Goal: Task Accomplishment & Management: Manage account settings

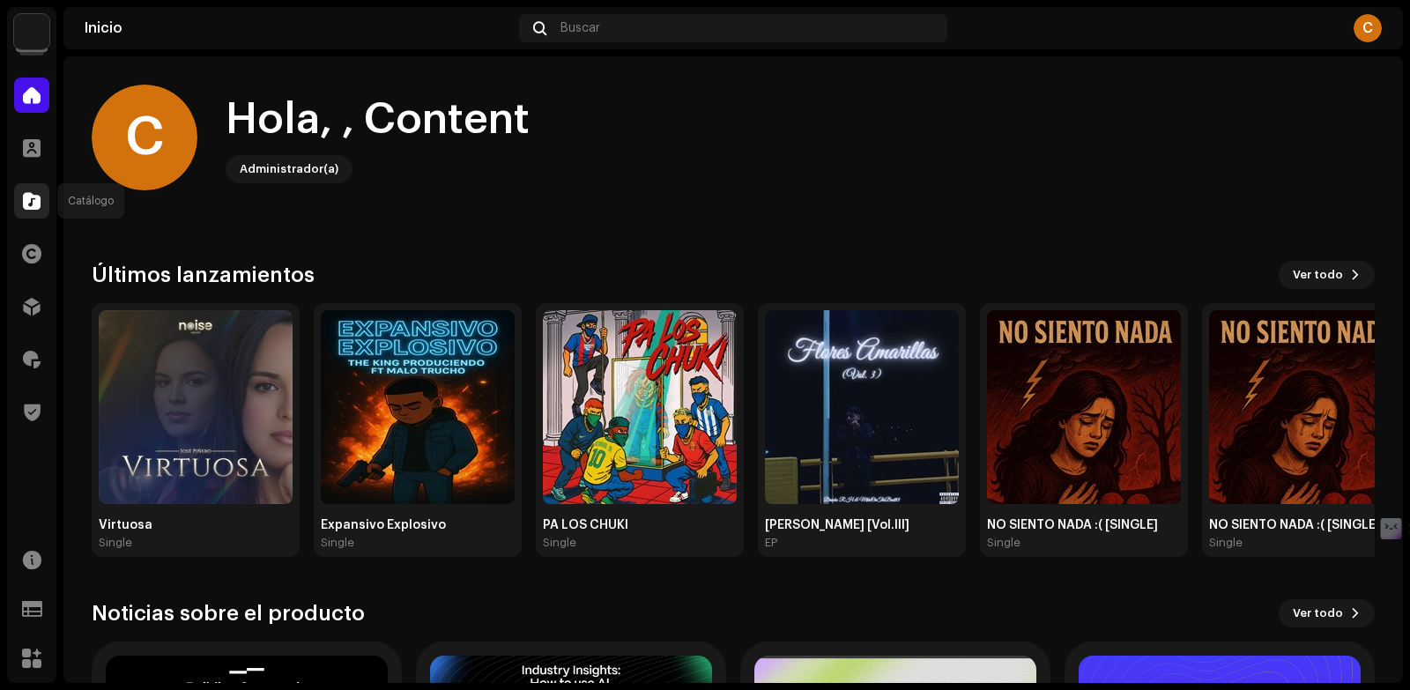
click at [20, 197] on div at bounding box center [31, 200] width 35 height 35
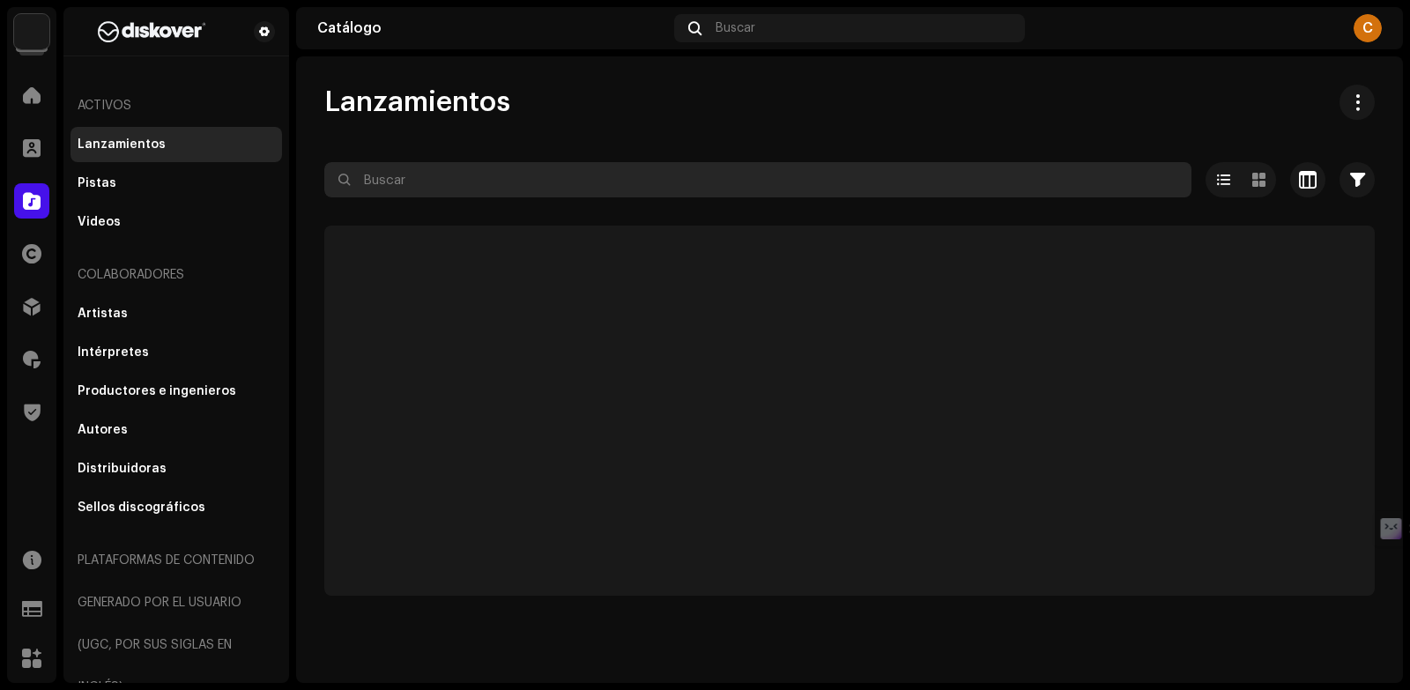
click at [487, 164] on input "text" at bounding box center [757, 179] width 867 height 35
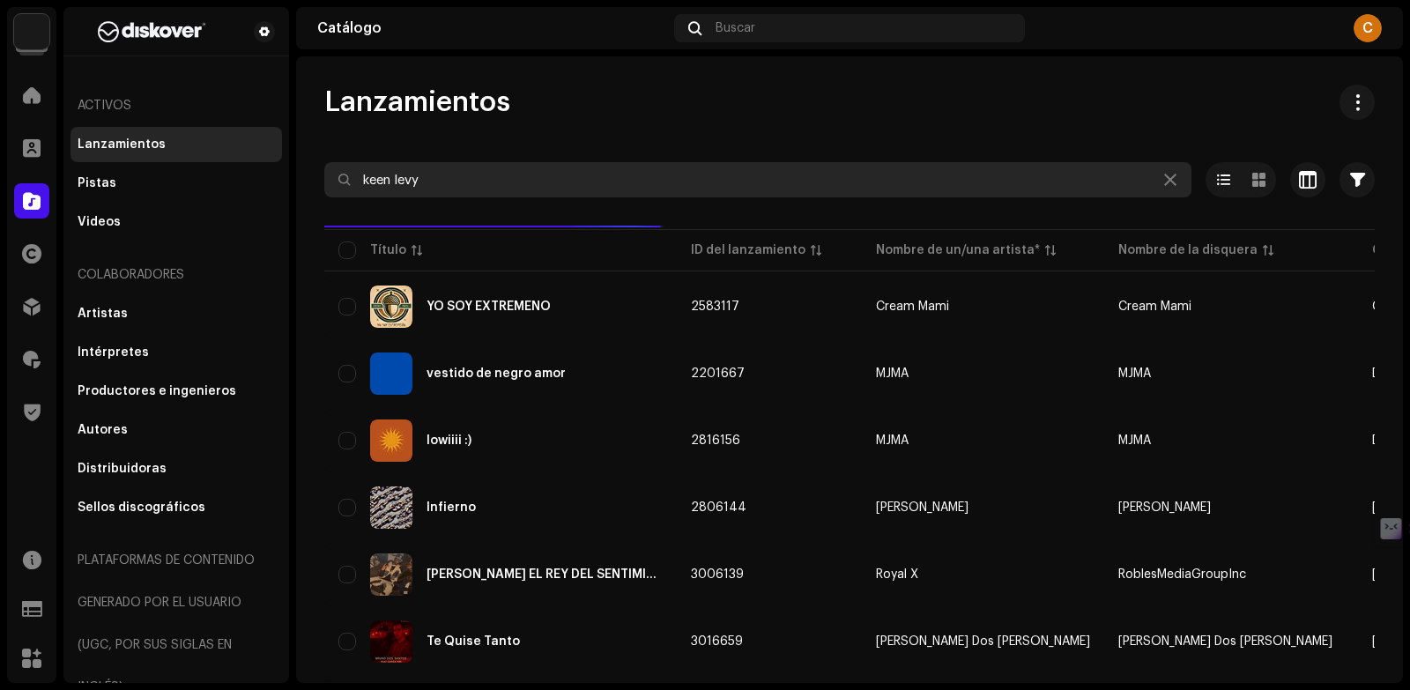
type input "keen levy"
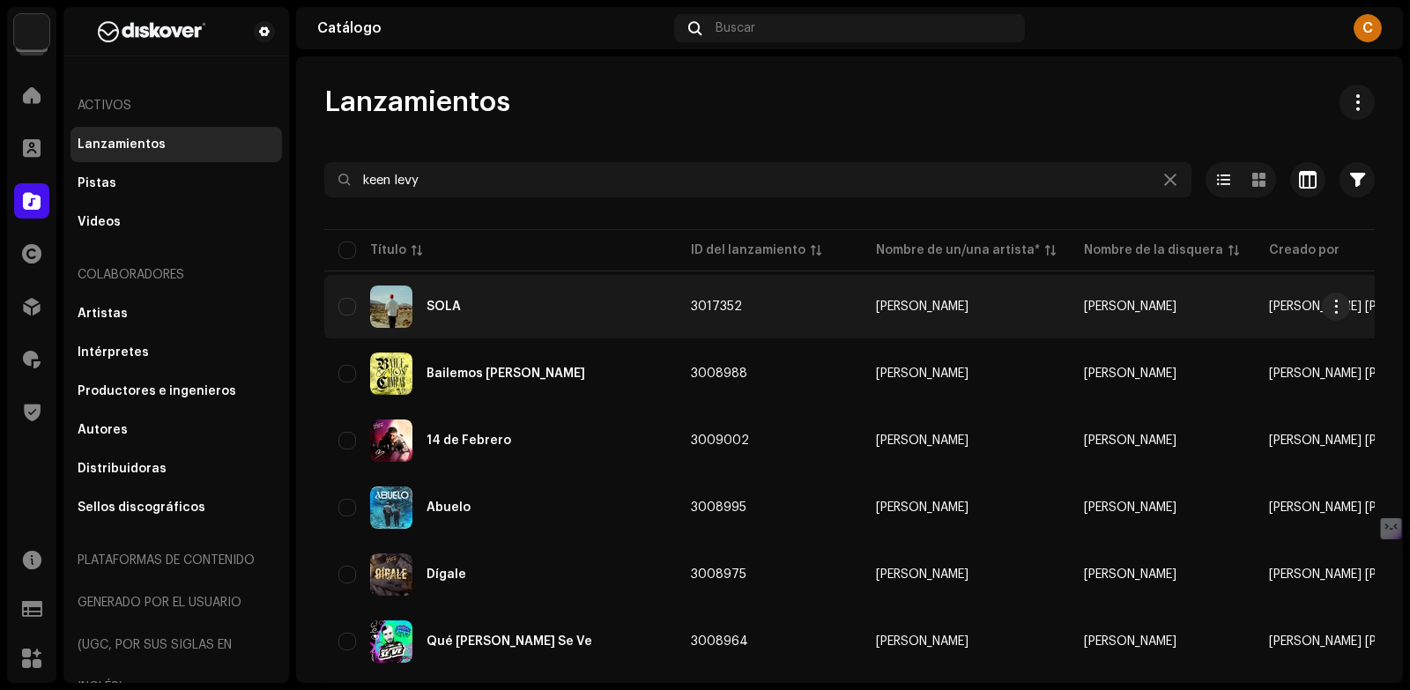
click at [1020, 301] on re-a-table-link "[PERSON_NAME]" at bounding box center [966, 307] width 180 height 12
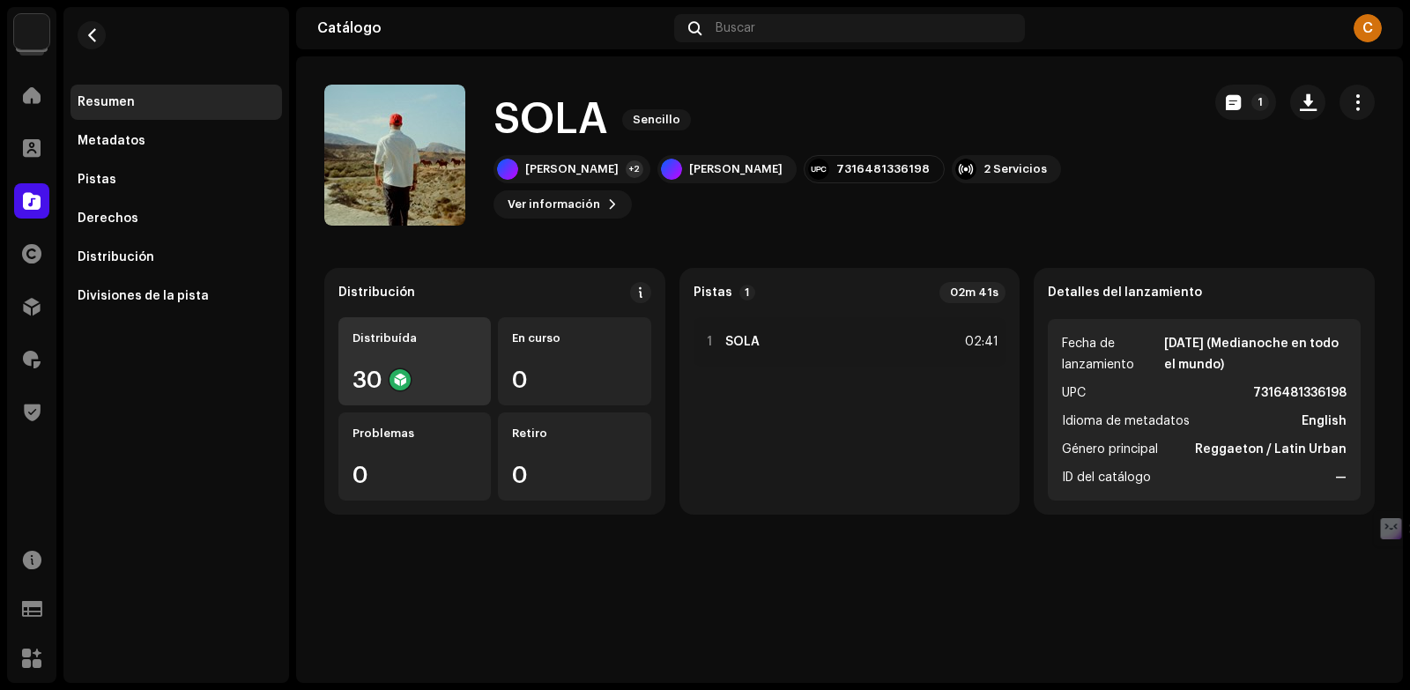
click at [446, 338] on div "Distribuída" at bounding box center [415, 338] width 124 height 14
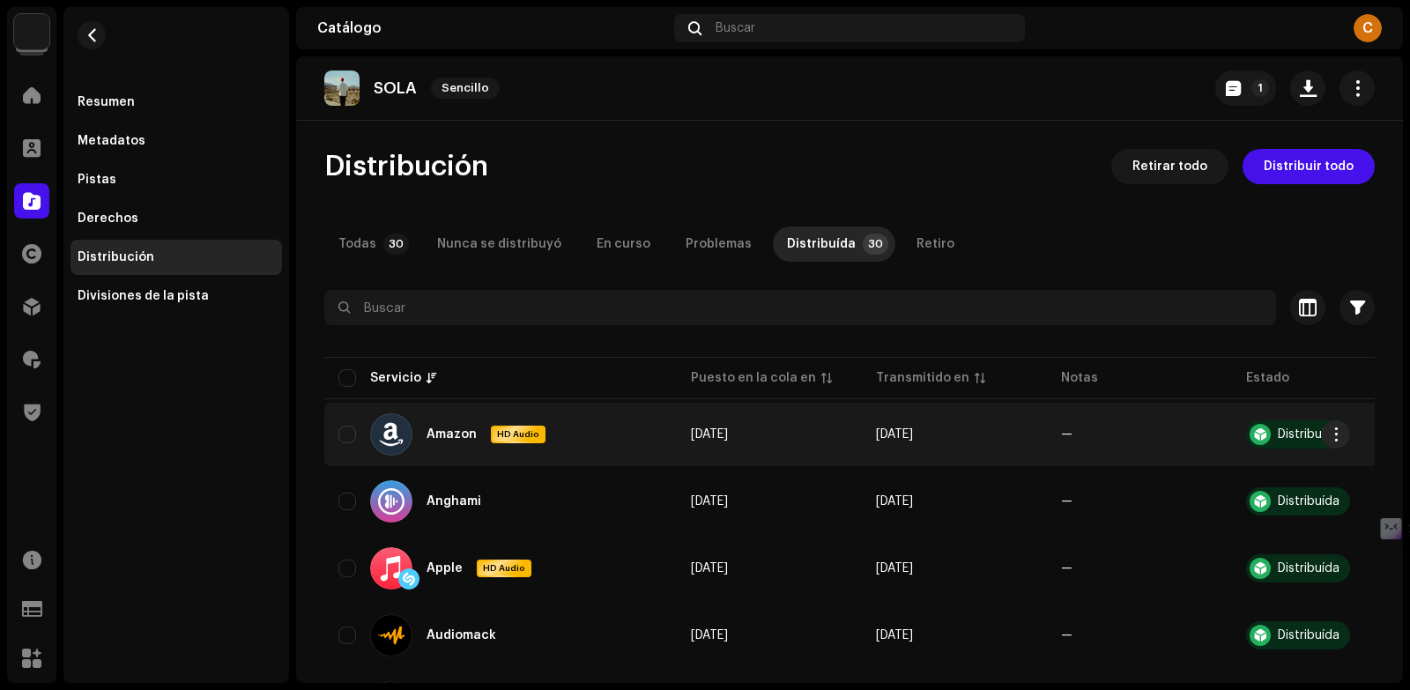
click at [673, 453] on td "Amazon HD Audio" at bounding box center [500, 434] width 353 height 63
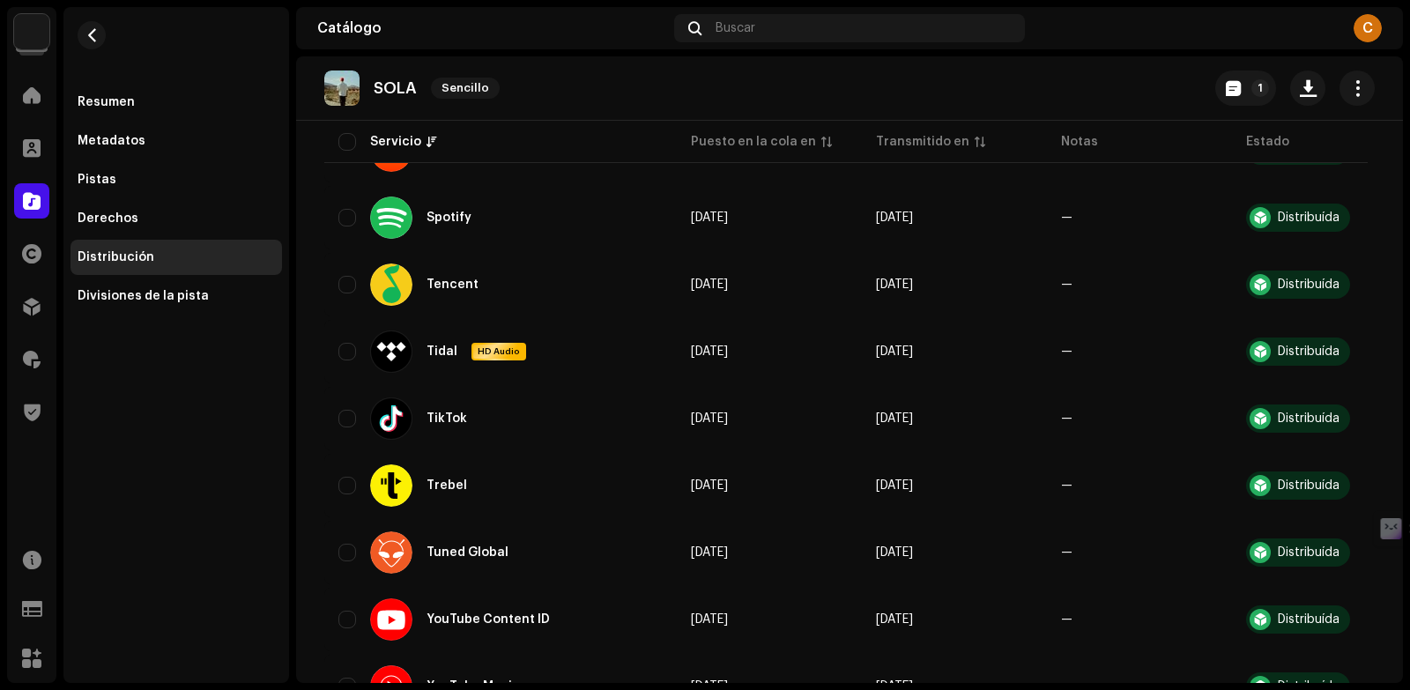
scroll to position [1778, 0]
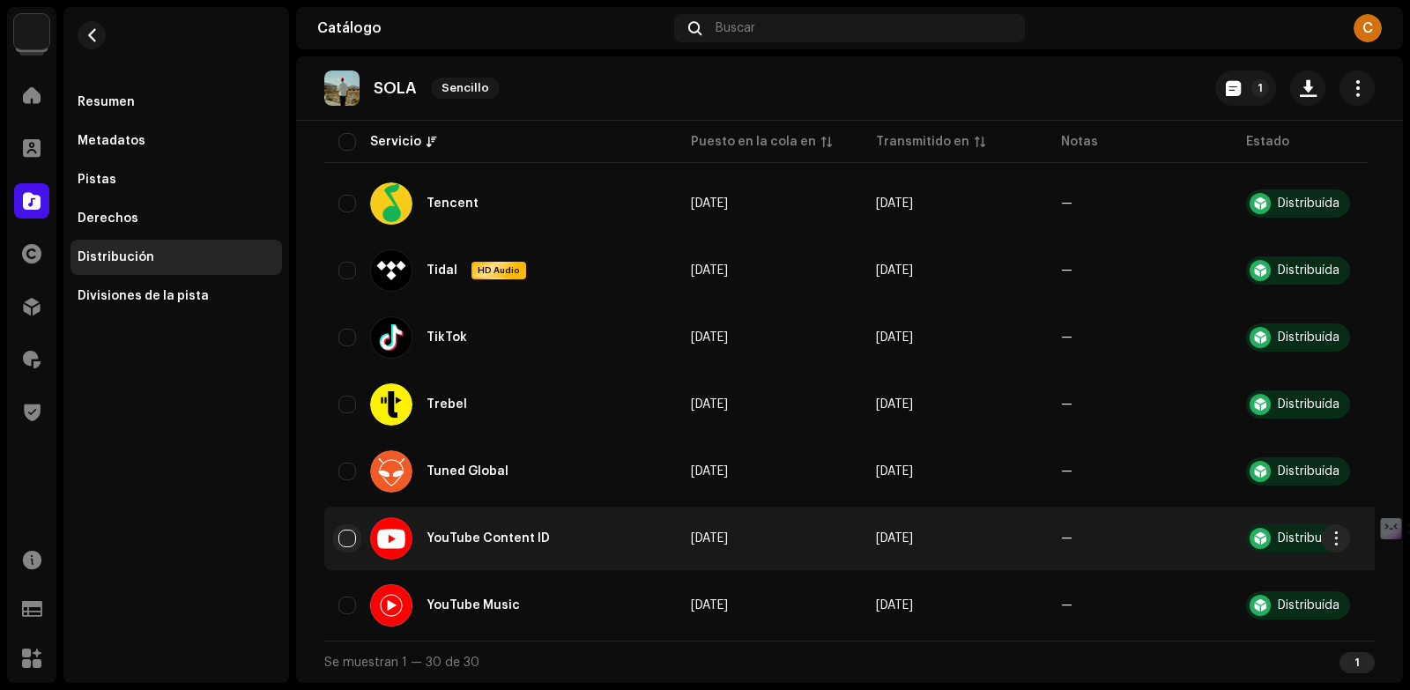
click at [355, 535] on input "checkbox" at bounding box center [347, 539] width 18 height 18
checkbox input "true"
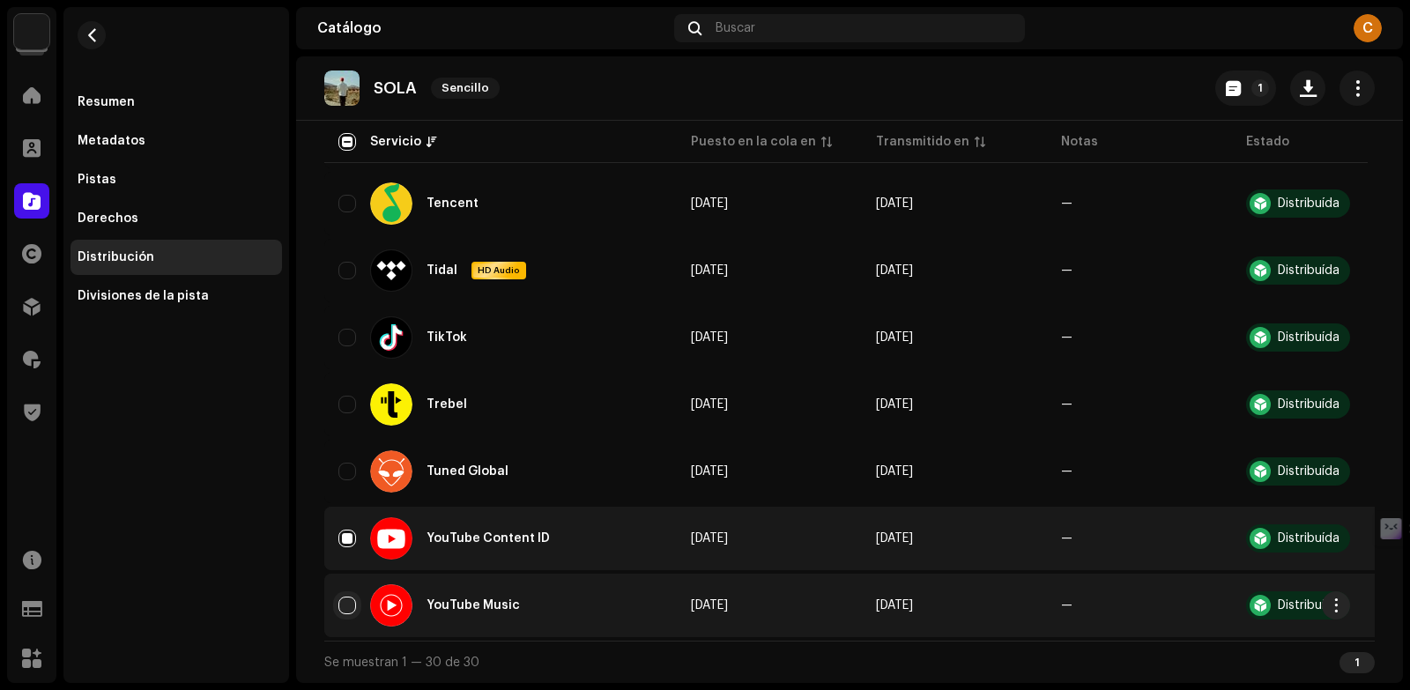
click at [338, 598] on input "Row Unselected" at bounding box center [347, 606] width 18 height 18
checkbox input "true"
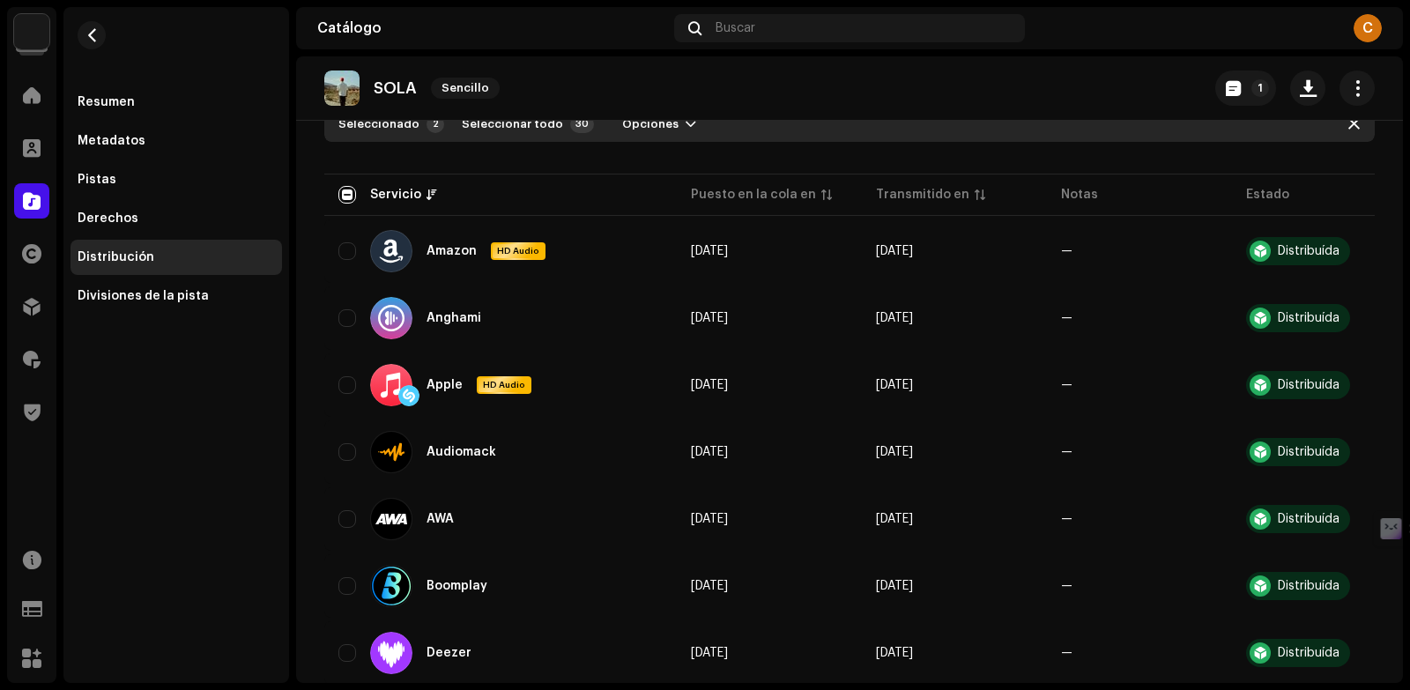
scroll to position [0, 0]
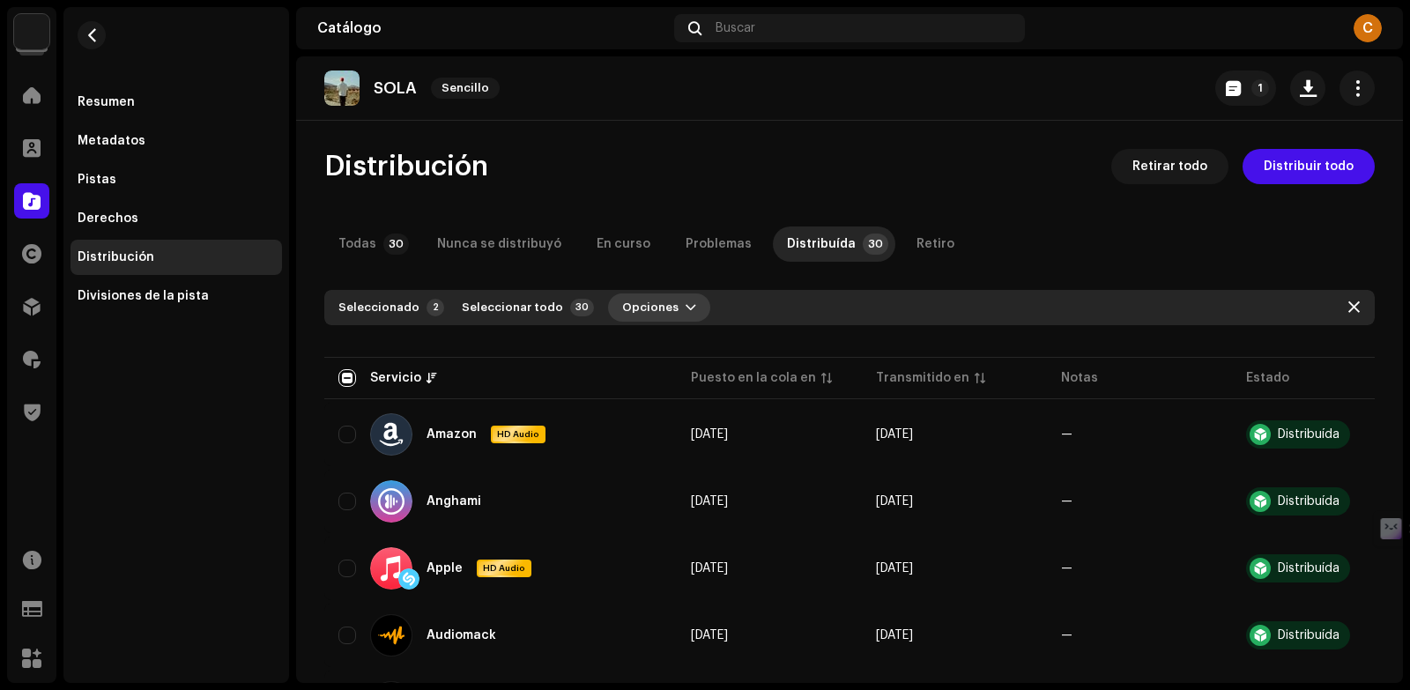
click at [678, 301] on button "Opciones" at bounding box center [659, 308] width 102 height 28
click at [671, 345] on div "Distribuir" at bounding box center [690, 347] width 164 height 14
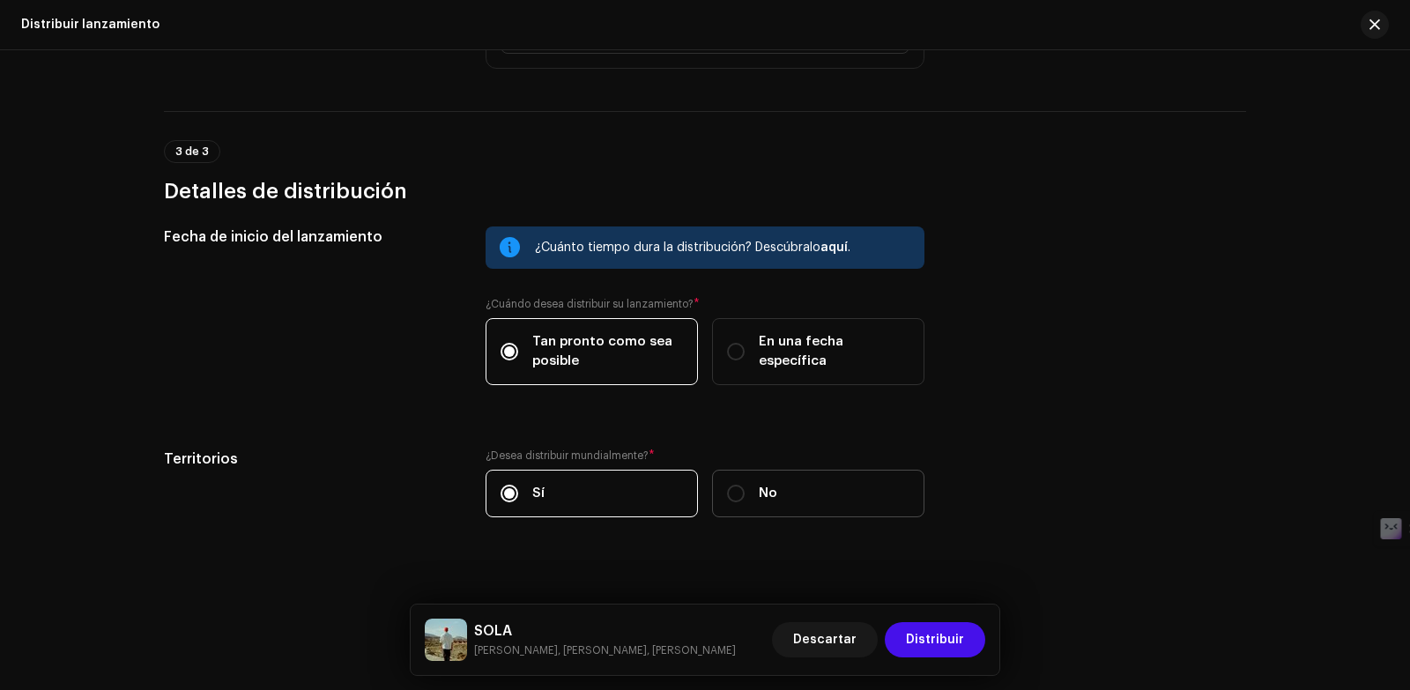
scroll to position [666, 0]
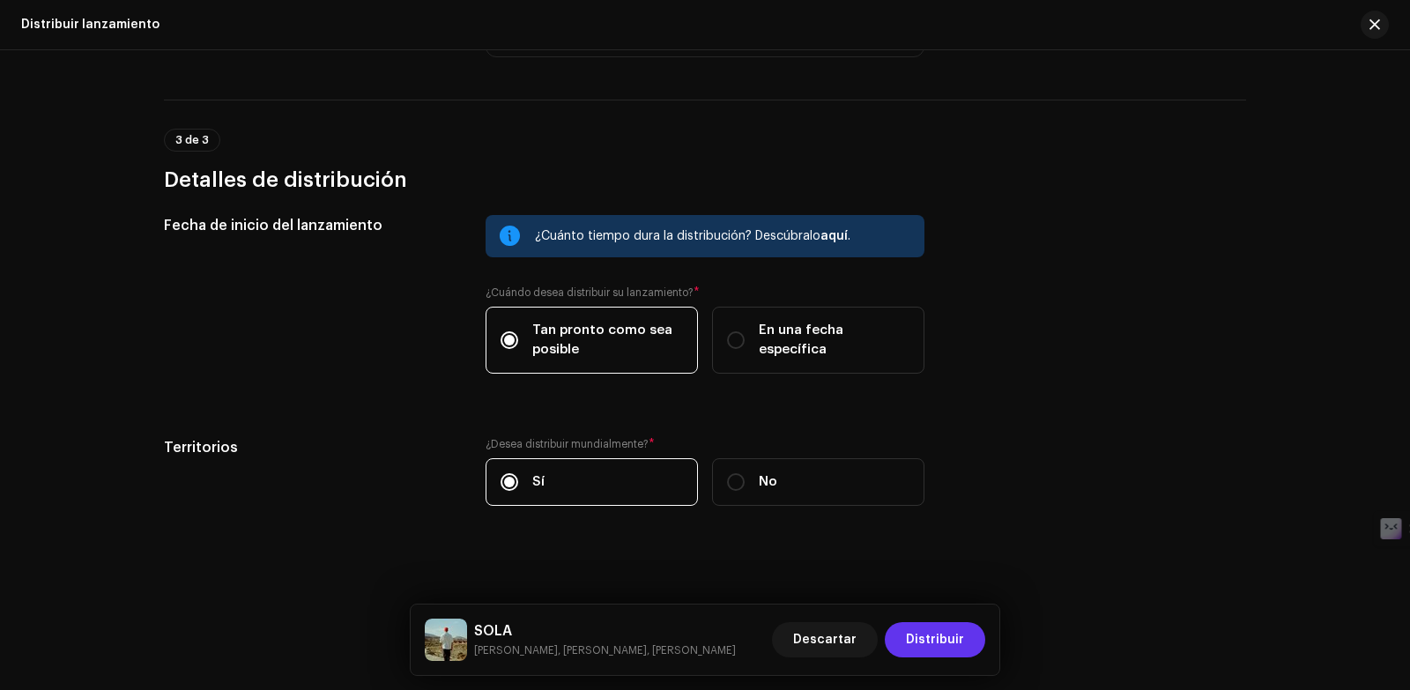
click at [930, 633] on span "Distribuir" at bounding box center [935, 639] width 58 height 35
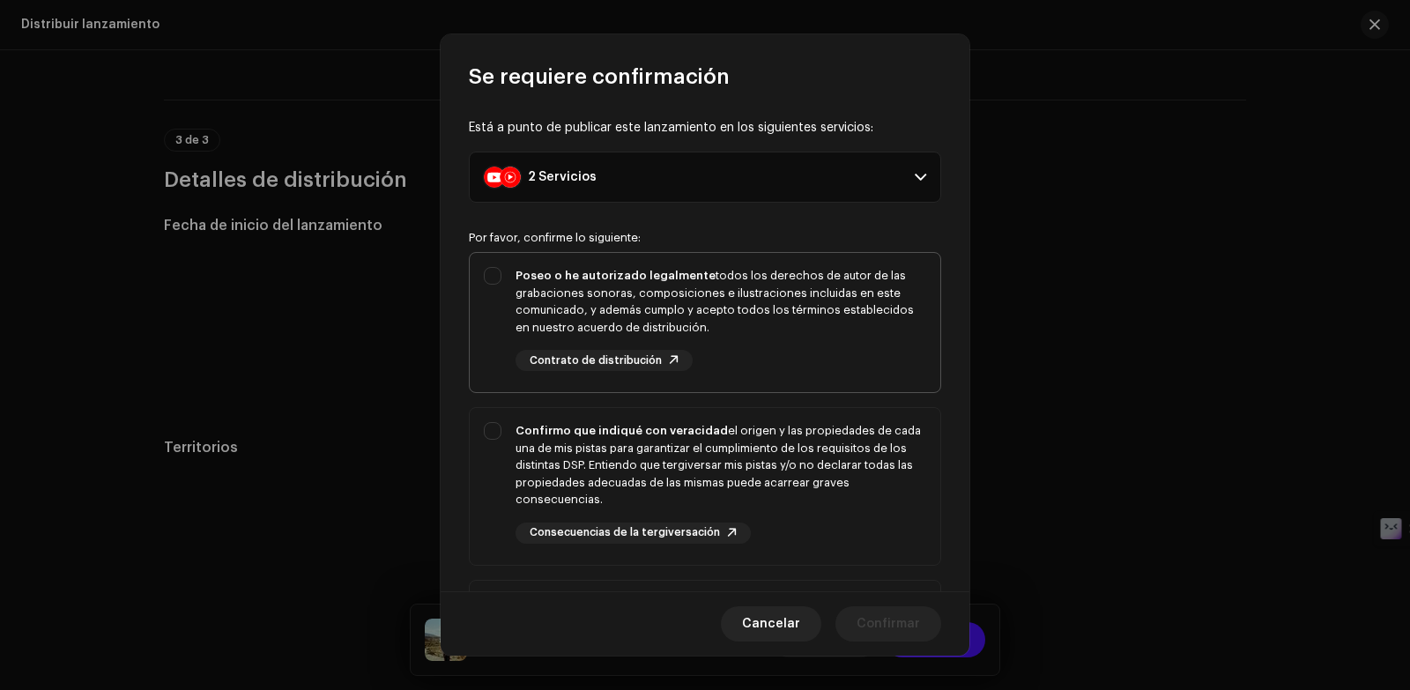
click at [799, 312] on div "Poseo o he autorizado legalmente todos los derechos de autor de las grabaciones…" at bounding box center [721, 301] width 411 height 69
checkbox input "true"
click at [730, 482] on div "Confirmo que indiqué con veracidad el origen y las propiedades de cada una de m…" at bounding box center [721, 465] width 411 height 86
checkbox input "true"
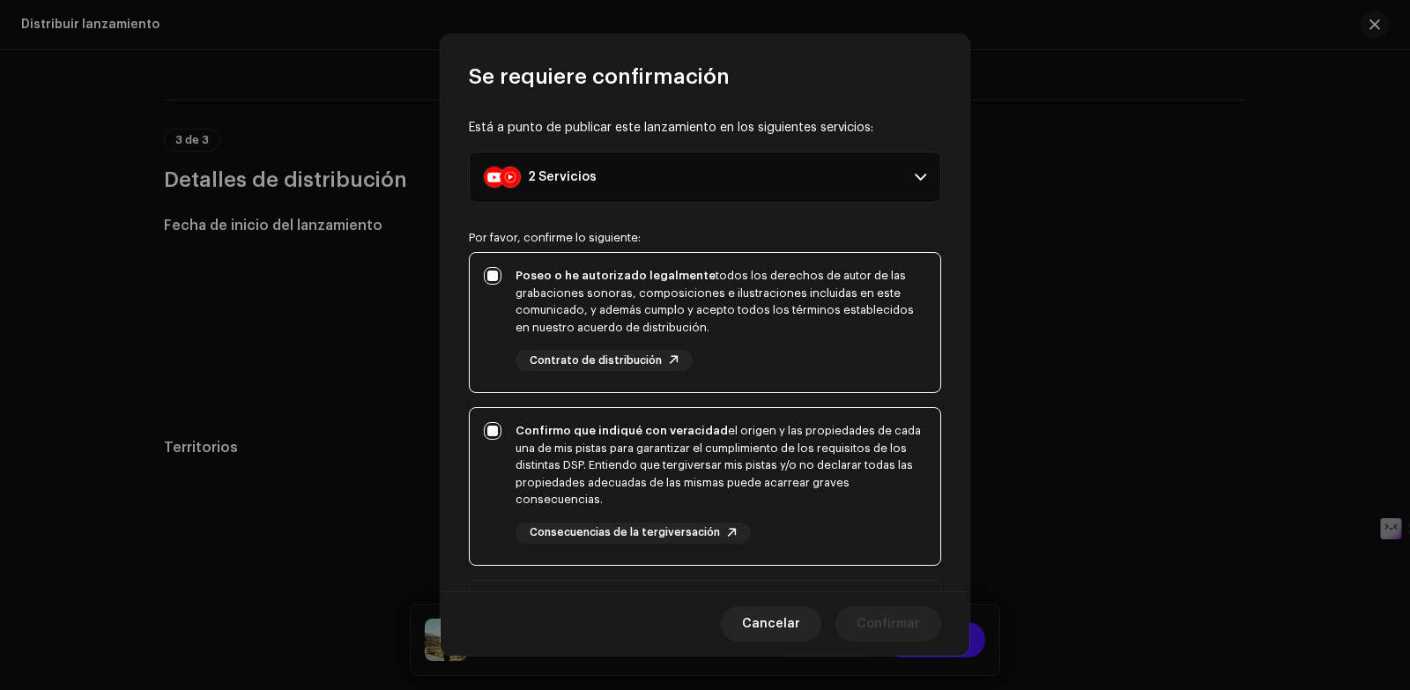
scroll to position [104, 0]
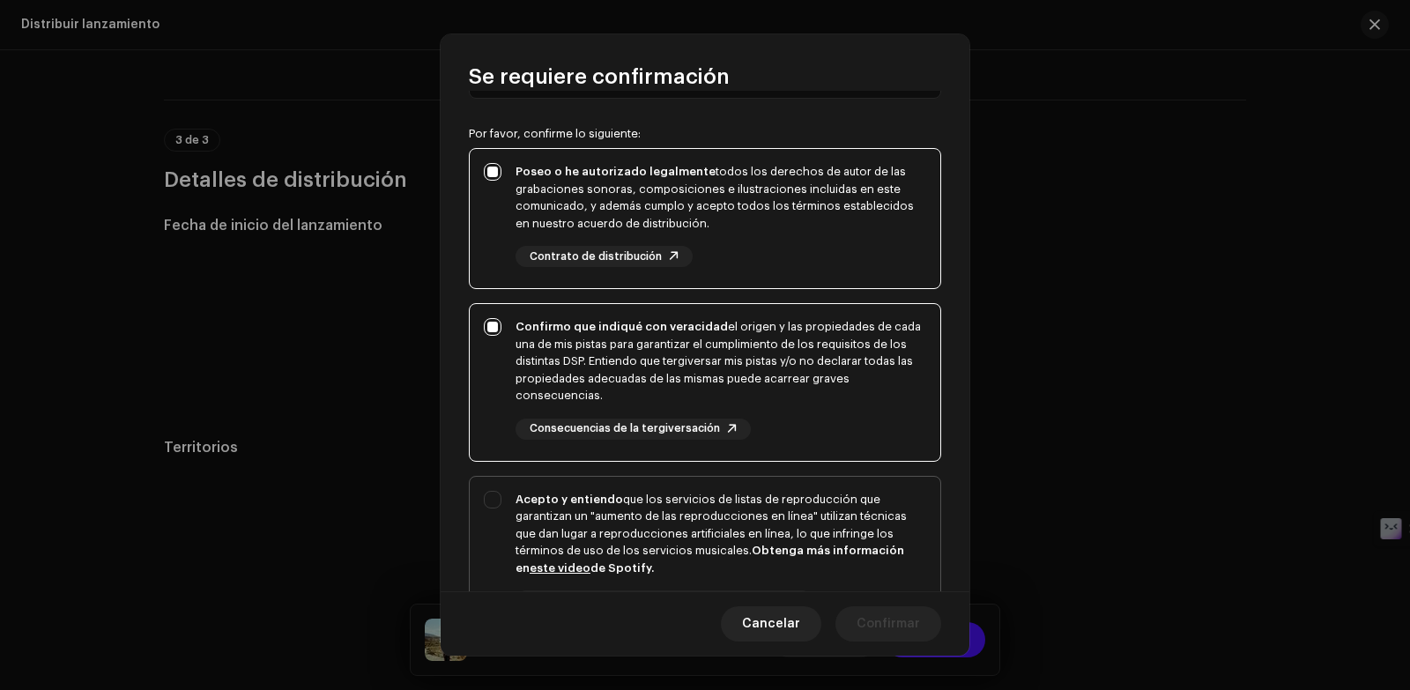
click at [705, 506] on div "Acepto y entiendo que los servicios de listas de reproducción que garantizan un…" at bounding box center [721, 534] width 411 height 86
checkbox input "true"
click at [889, 643] on div "Cancelar Confirmar" at bounding box center [705, 623] width 529 height 64
click at [889, 634] on span "Confirmar" at bounding box center [888, 623] width 63 height 35
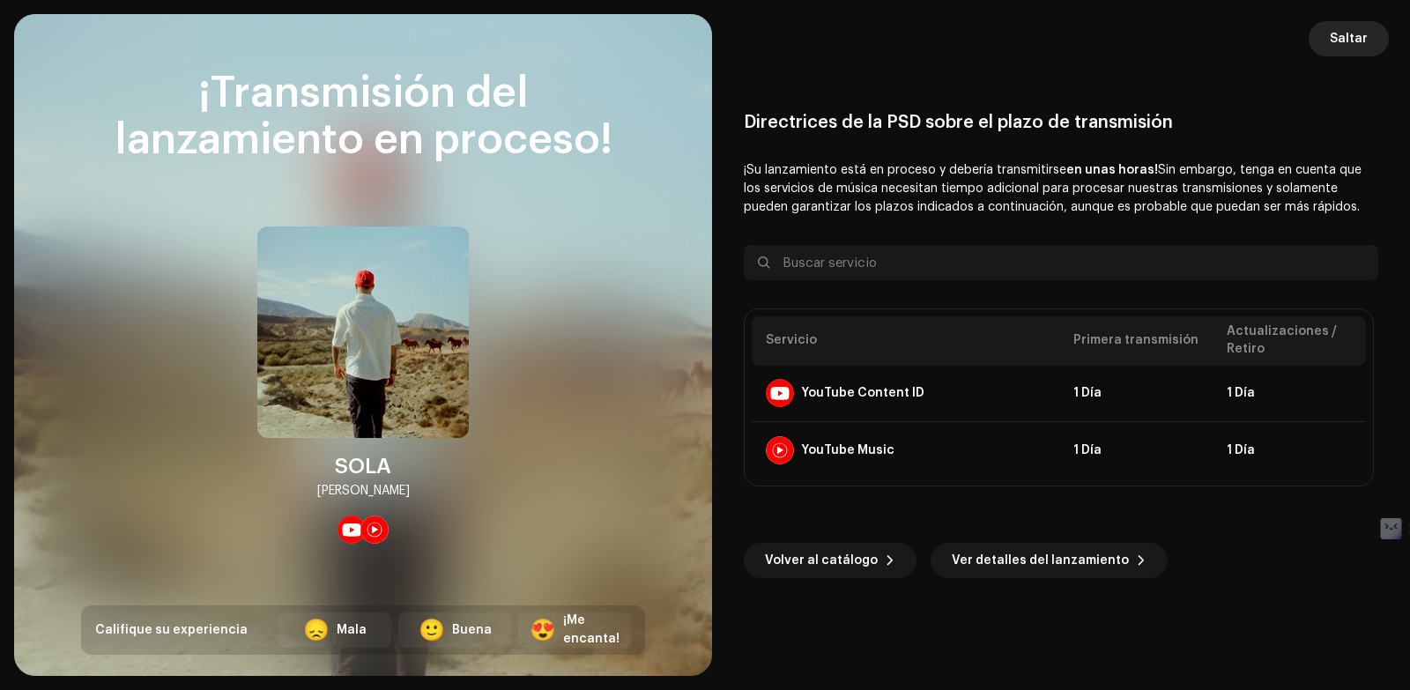
click at [1347, 31] on span "Saltar" at bounding box center [1349, 38] width 38 height 35
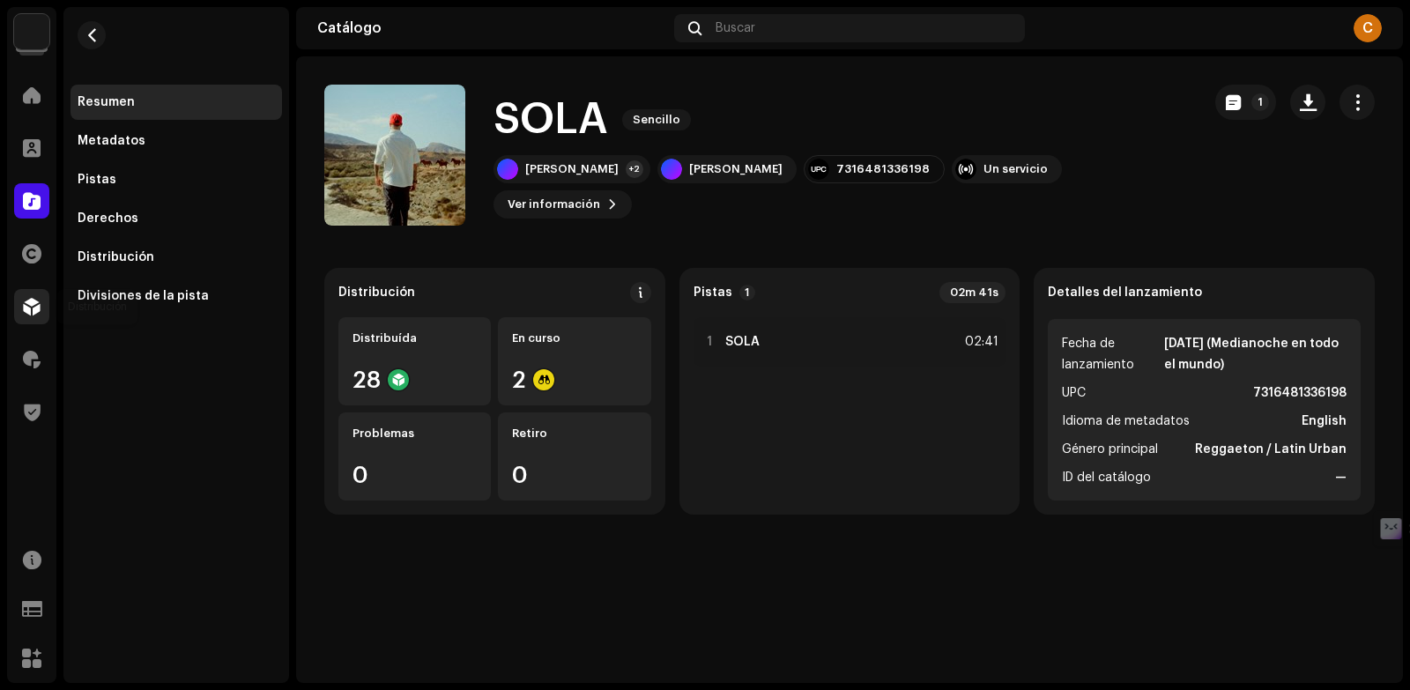
click at [37, 307] on span at bounding box center [32, 307] width 18 height 14
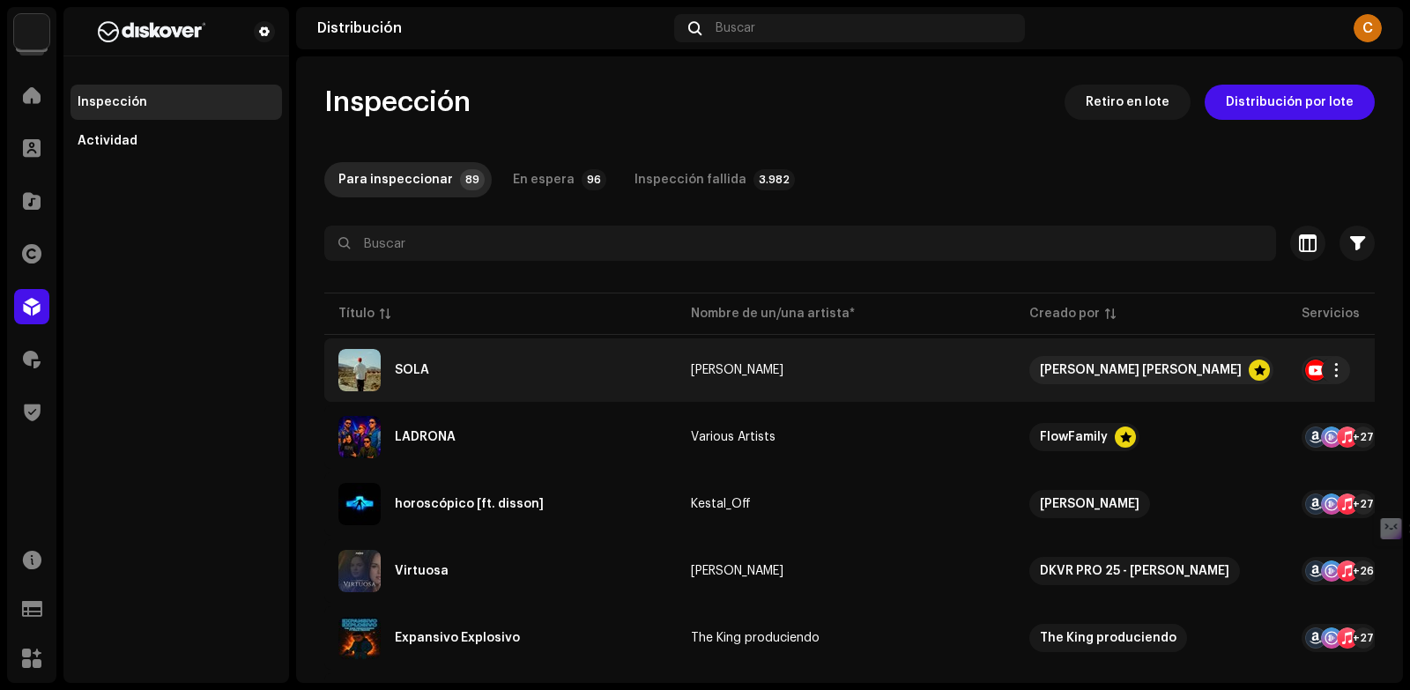
click at [554, 375] on div "SOLA" at bounding box center [500, 370] width 324 height 42
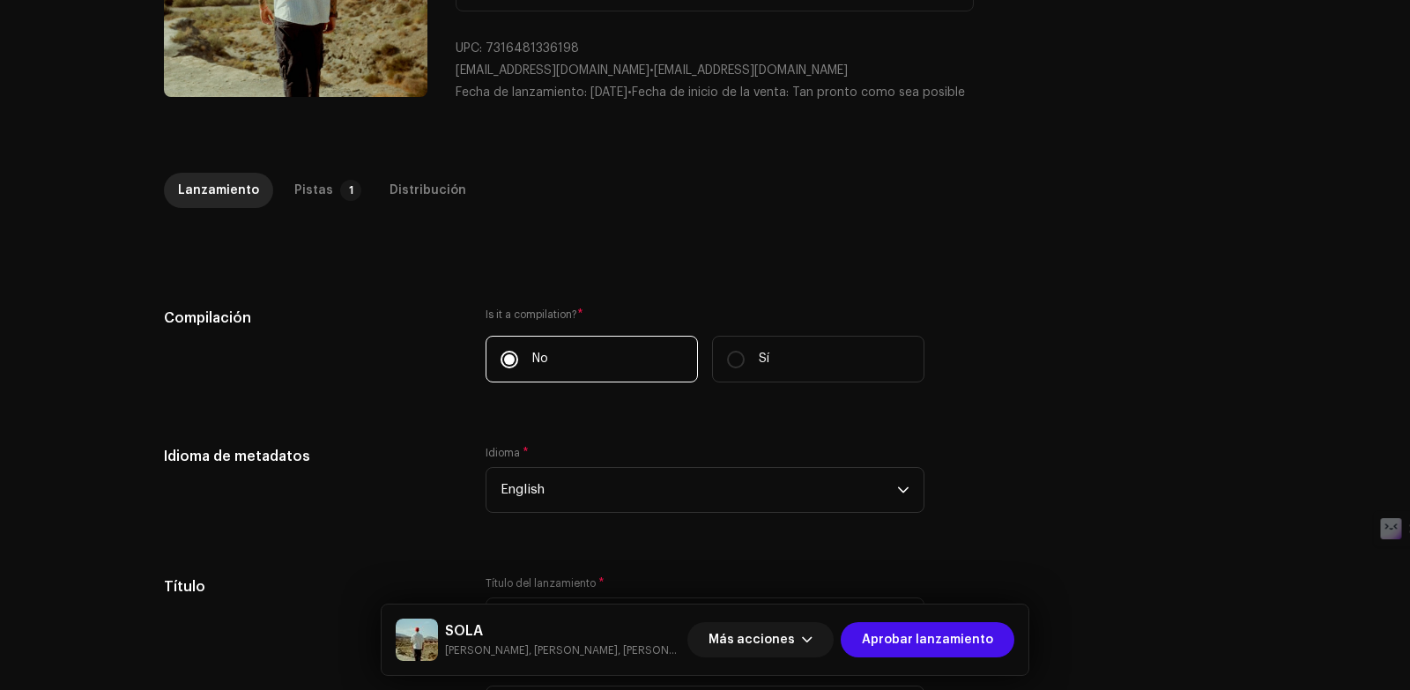
scroll to position [151, 0]
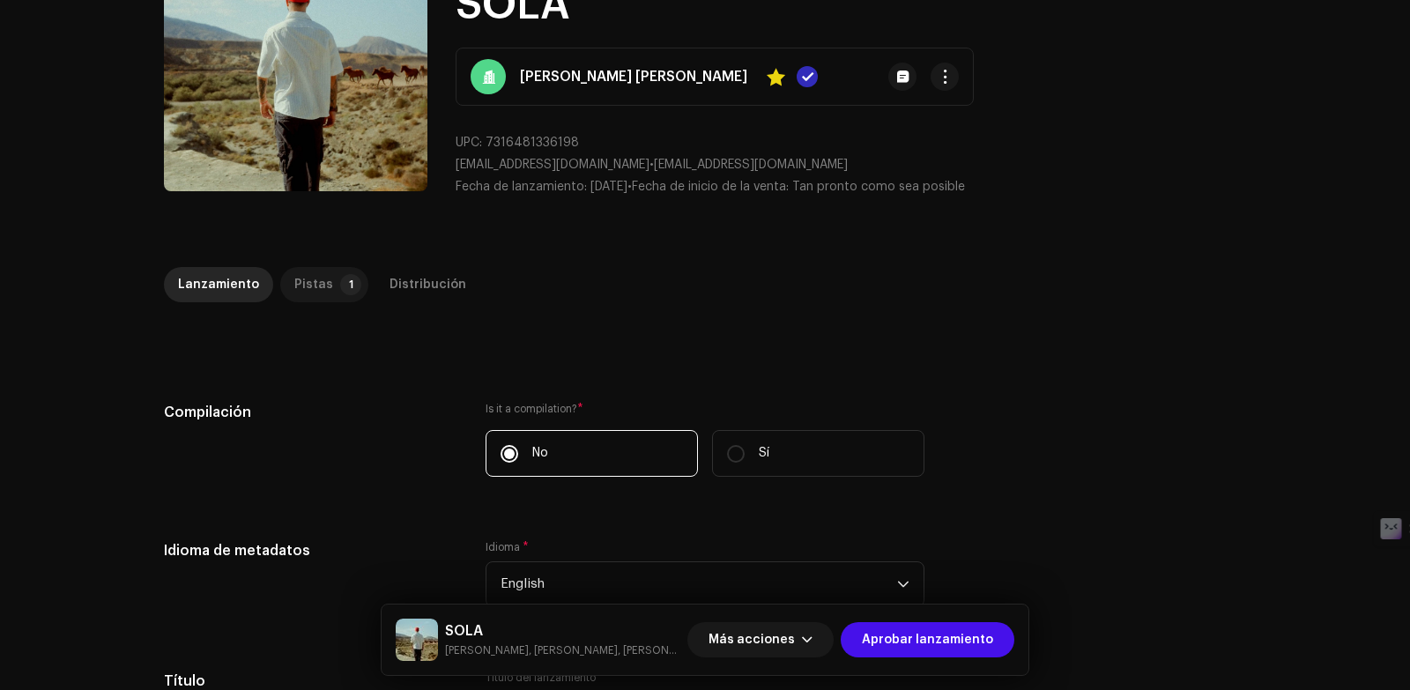
click at [351, 282] on p-tab "Pistas 1" at bounding box center [324, 284] width 88 height 35
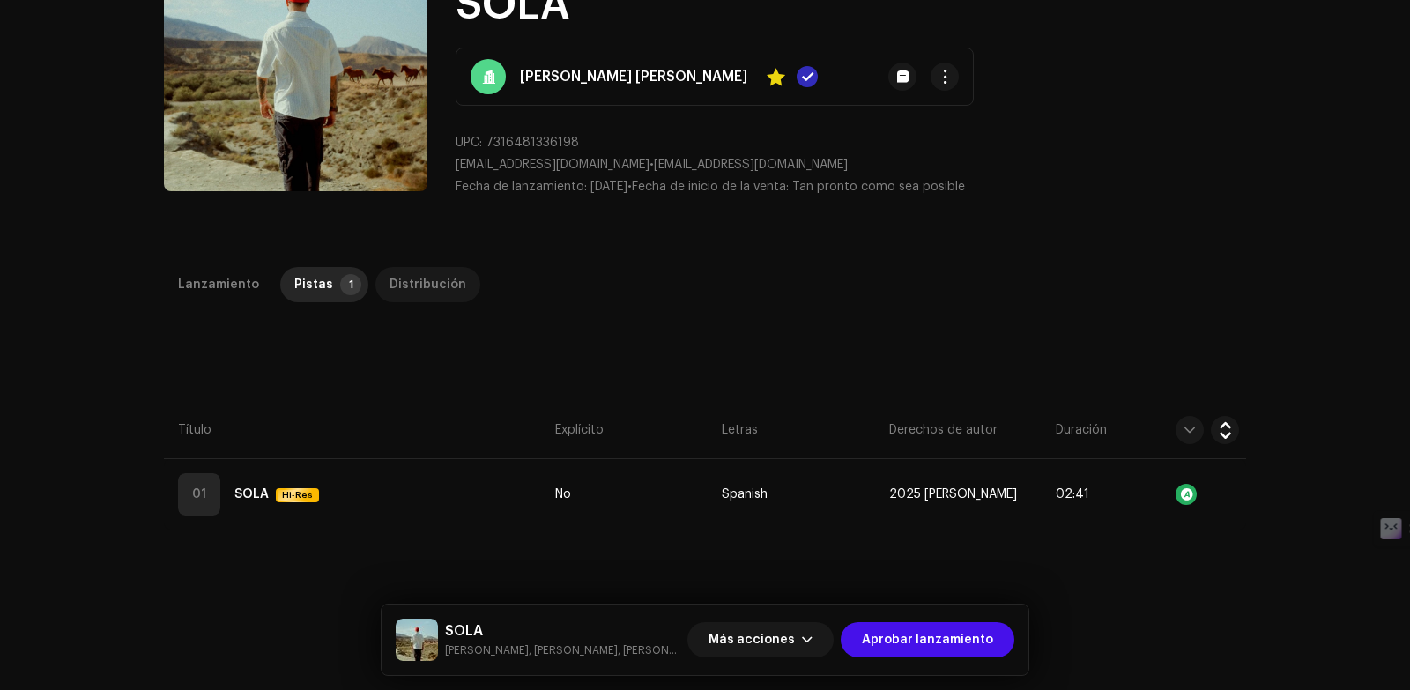
click at [396, 285] on div "Distribución" at bounding box center [428, 284] width 77 height 35
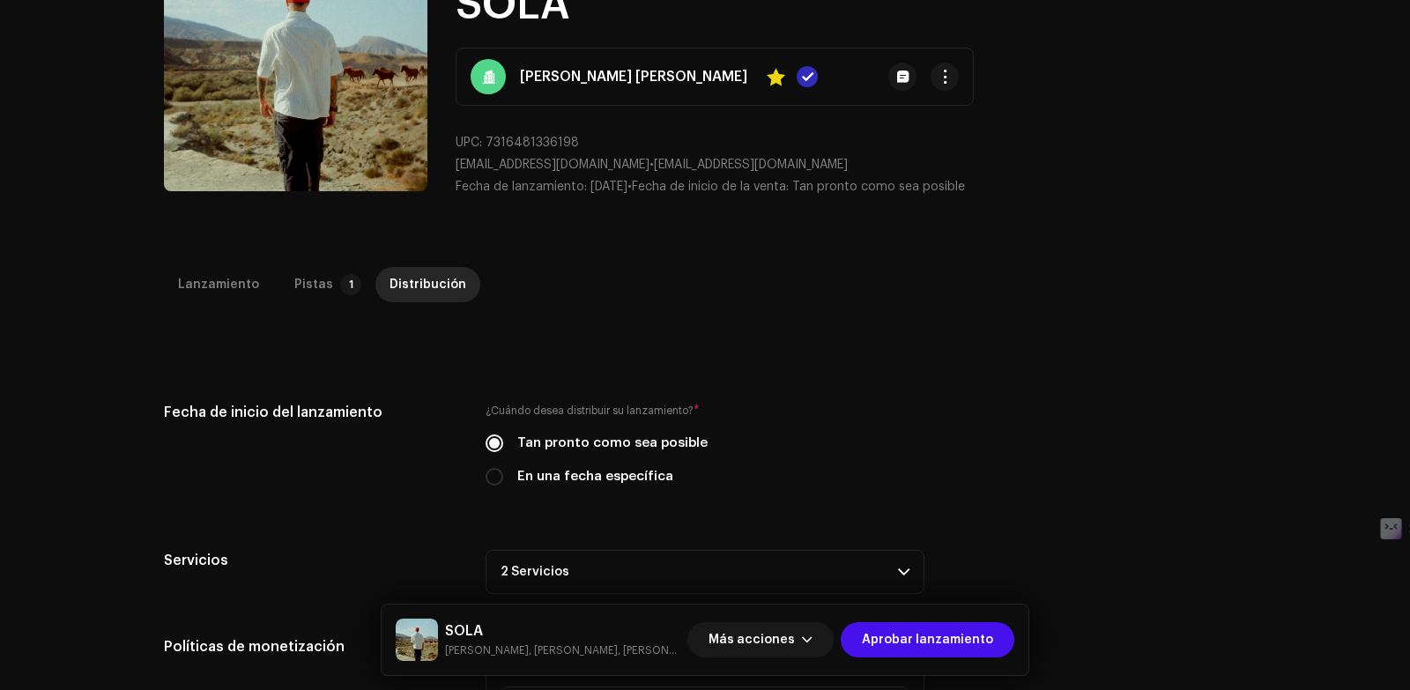
scroll to position [417, 0]
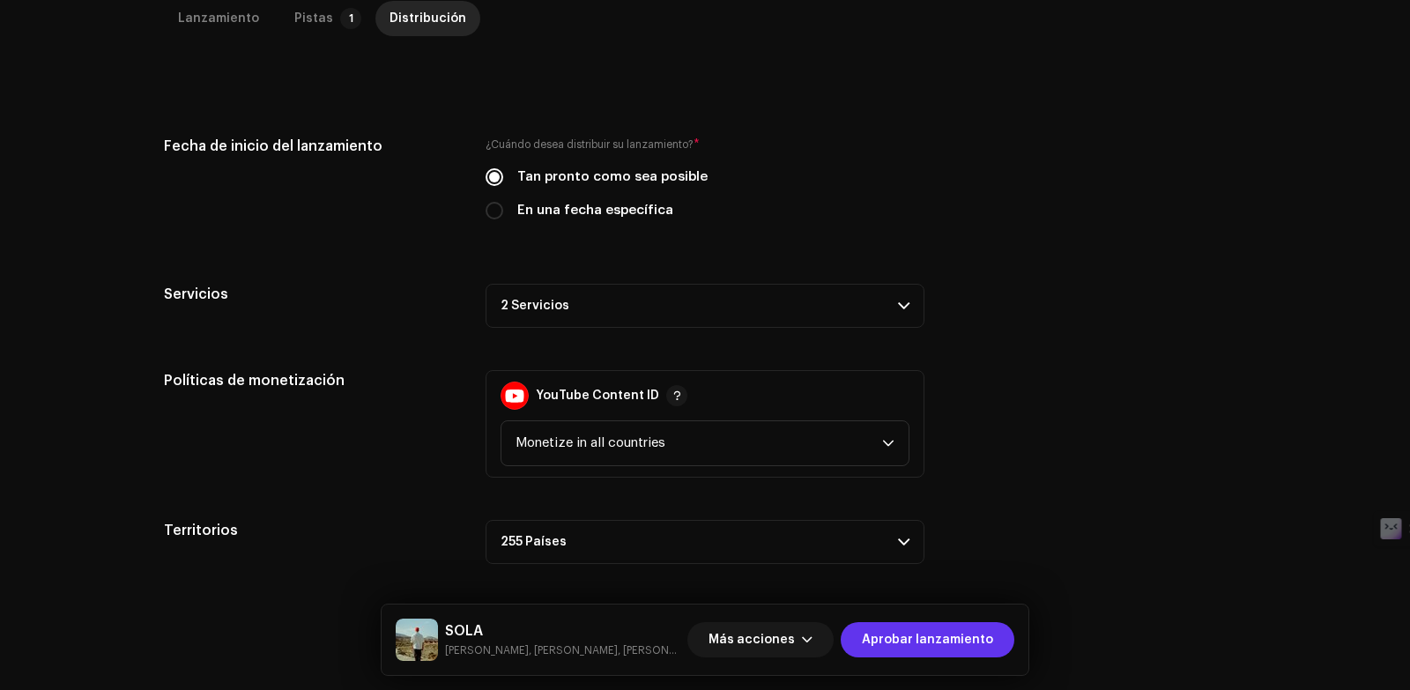
click at [965, 643] on span "Aprobar lanzamiento" at bounding box center [927, 639] width 131 height 35
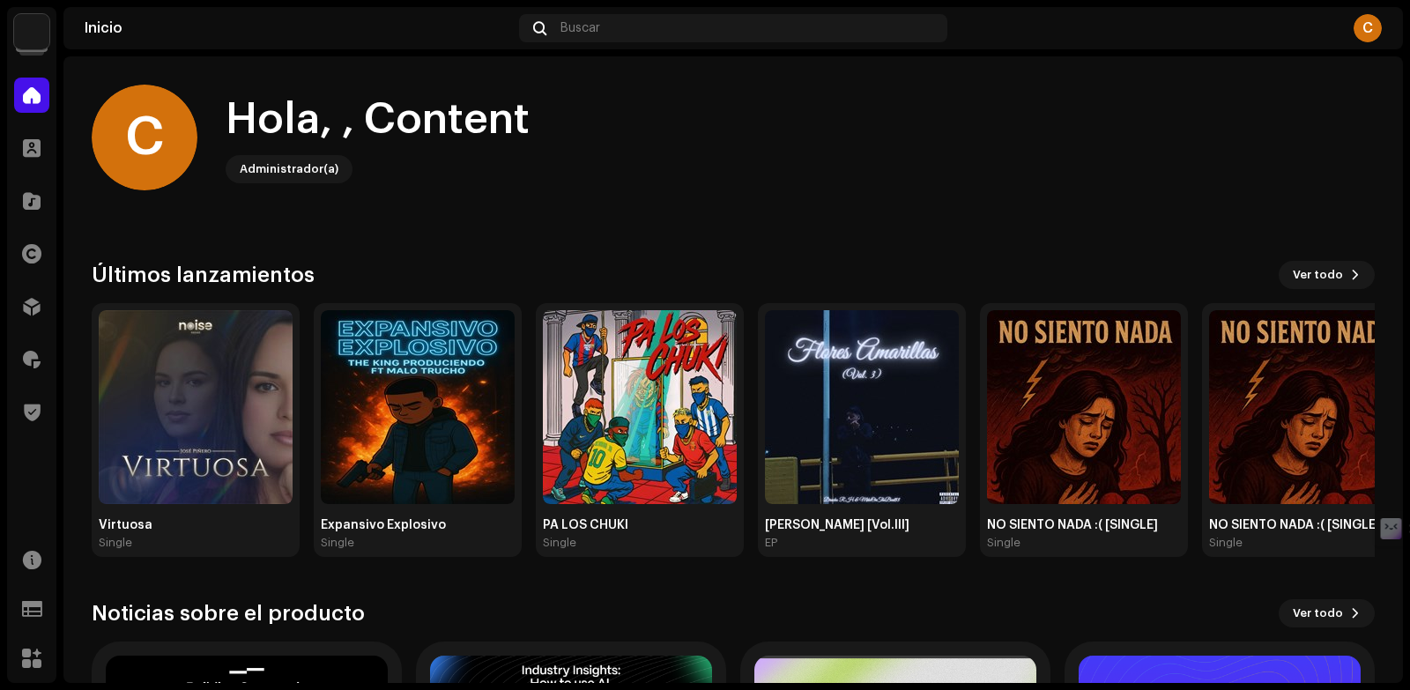
click at [5, 209] on div "Diskover Entertainment SL Inicio Clientes Catálogo Derechos Distribución Regalí…" at bounding box center [705, 345] width 1410 height 690
click at [26, 208] on span at bounding box center [32, 201] width 18 height 14
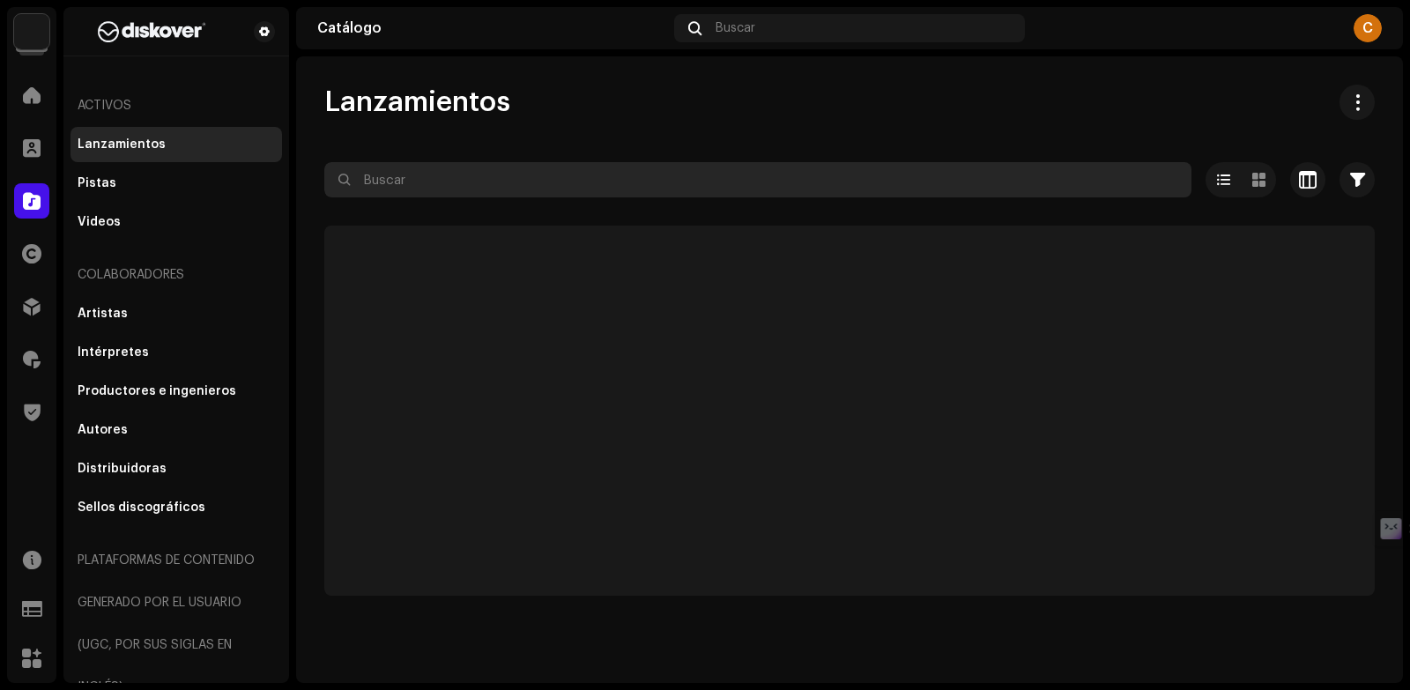
click at [533, 177] on input "text" at bounding box center [757, 179] width 867 height 35
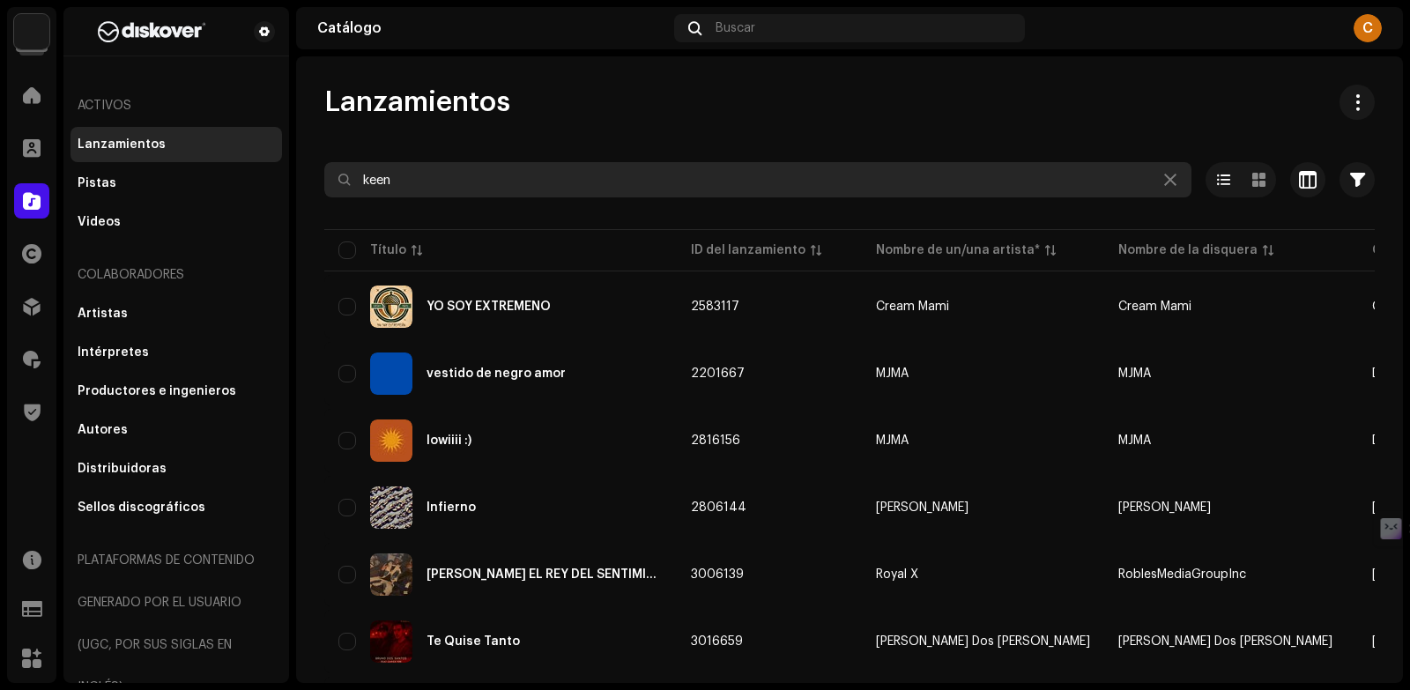
type input "keen"
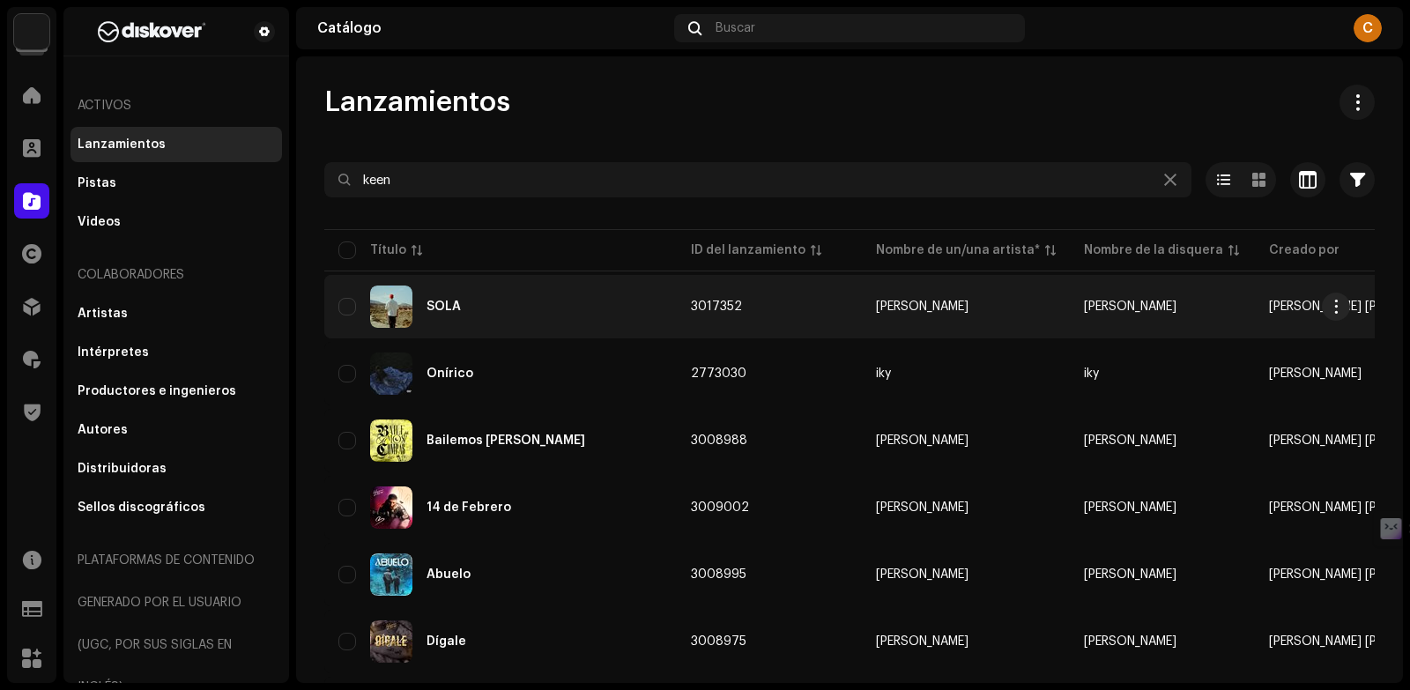
click at [569, 316] on div "SOLA" at bounding box center [500, 307] width 324 height 42
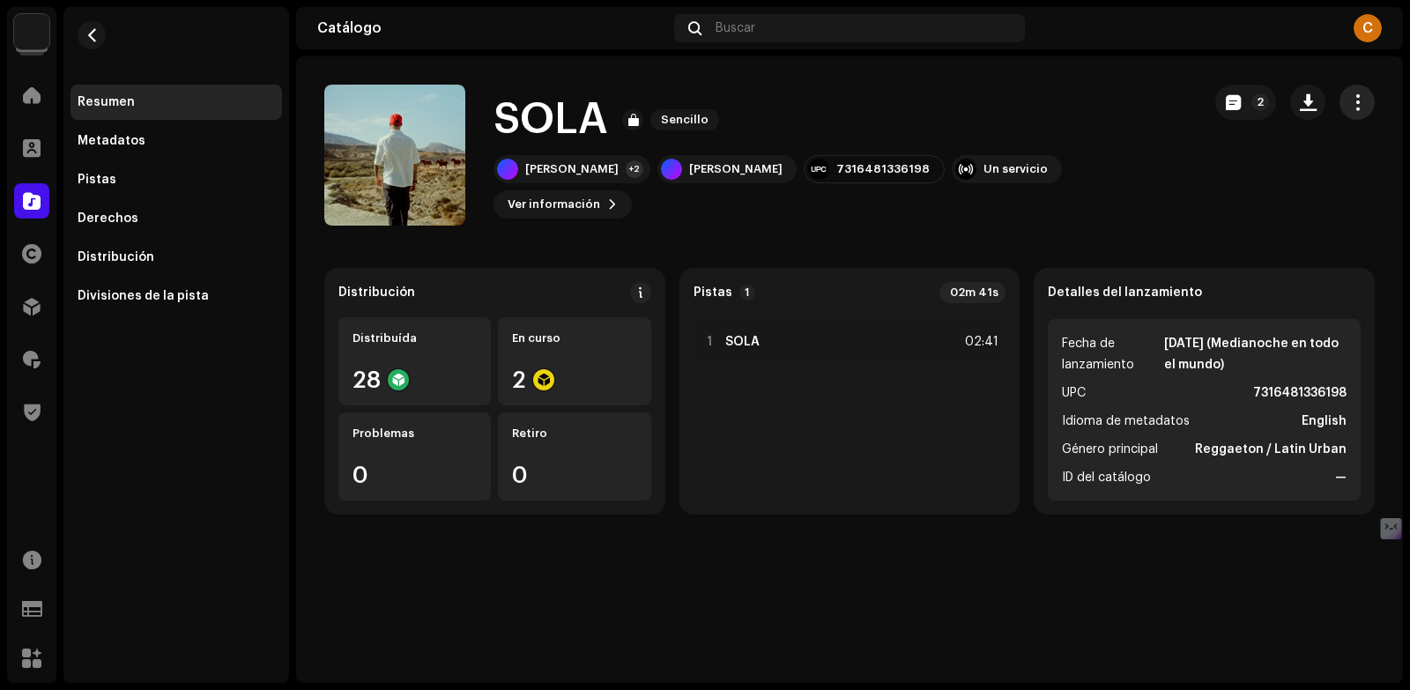
click at [1359, 106] on span "button" at bounding box center [1358, 102] width 17 height 14
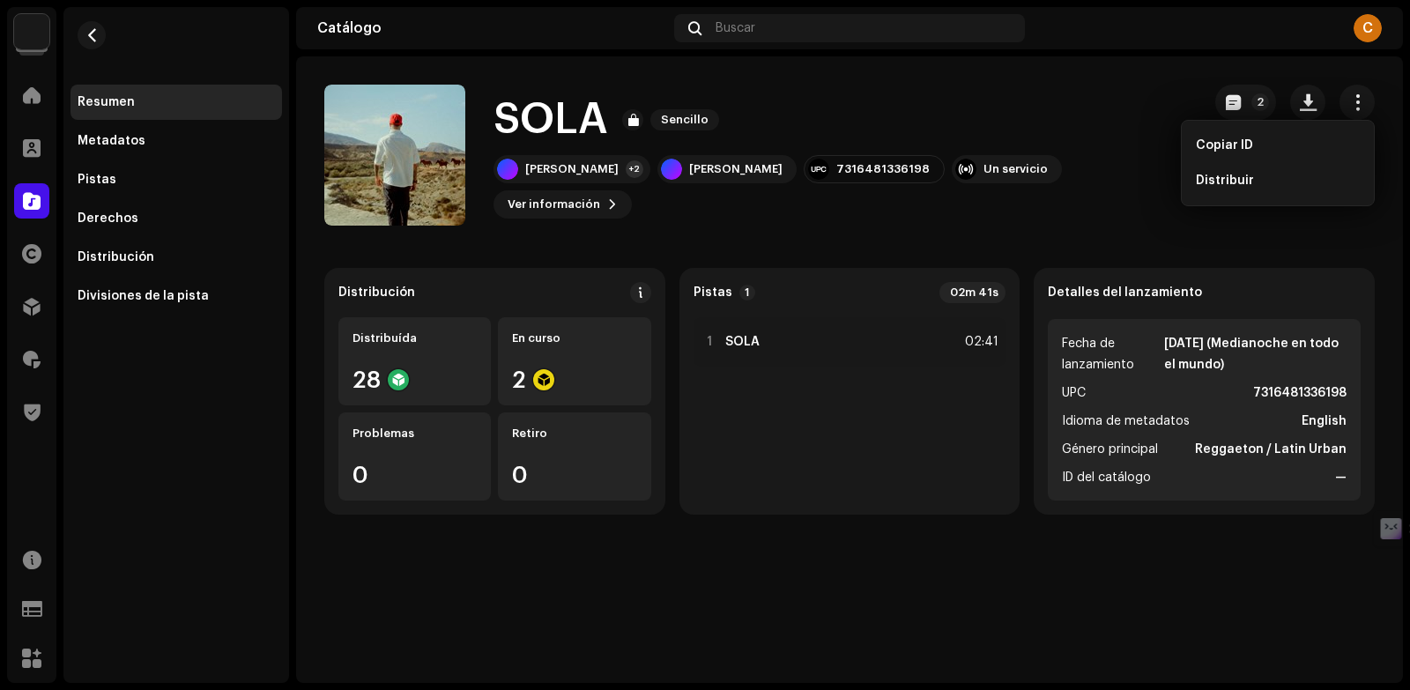
click at [963, 94] on div "SOLA Sencillo Keen Levy +2 Keen Levy 7316481336198 Un servicio Ver información 2" at bounding box center [755, 155] width 863 height 141
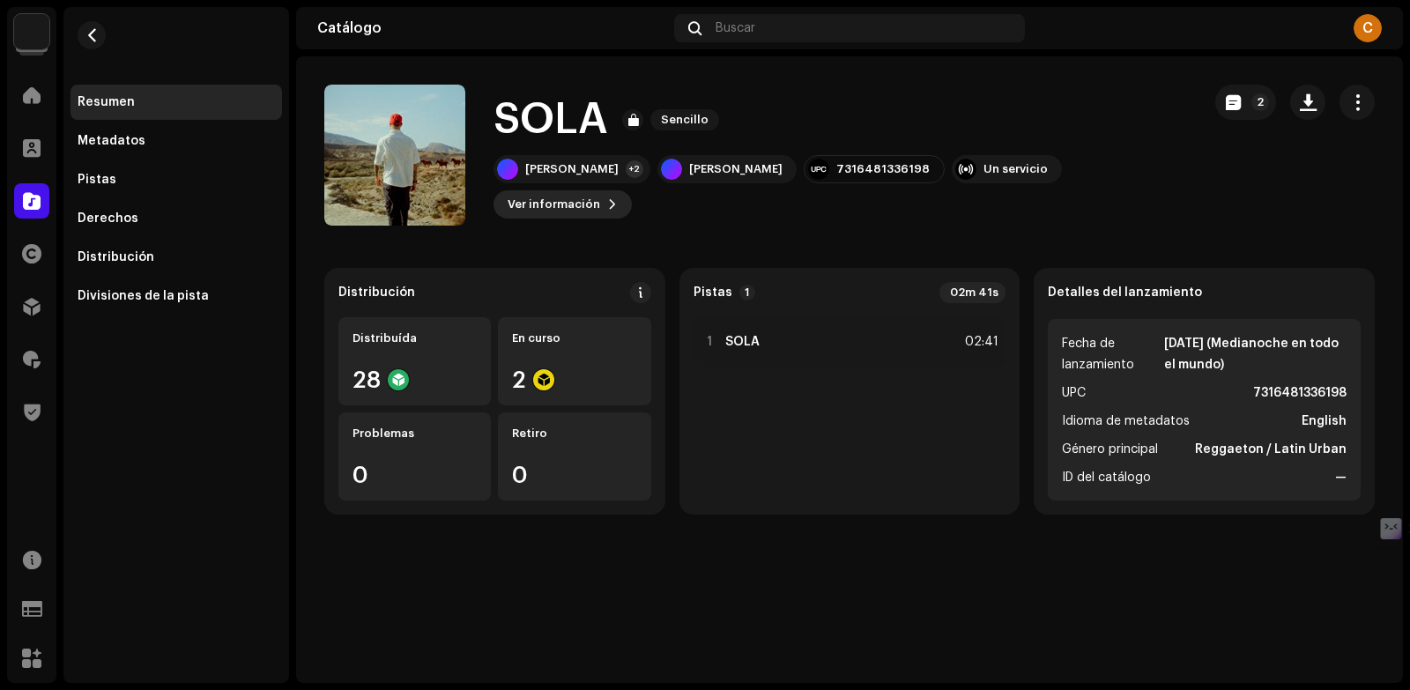
click at [600, 190] on span "Ver información" at bounding box center [554, 204] width 93 height 35
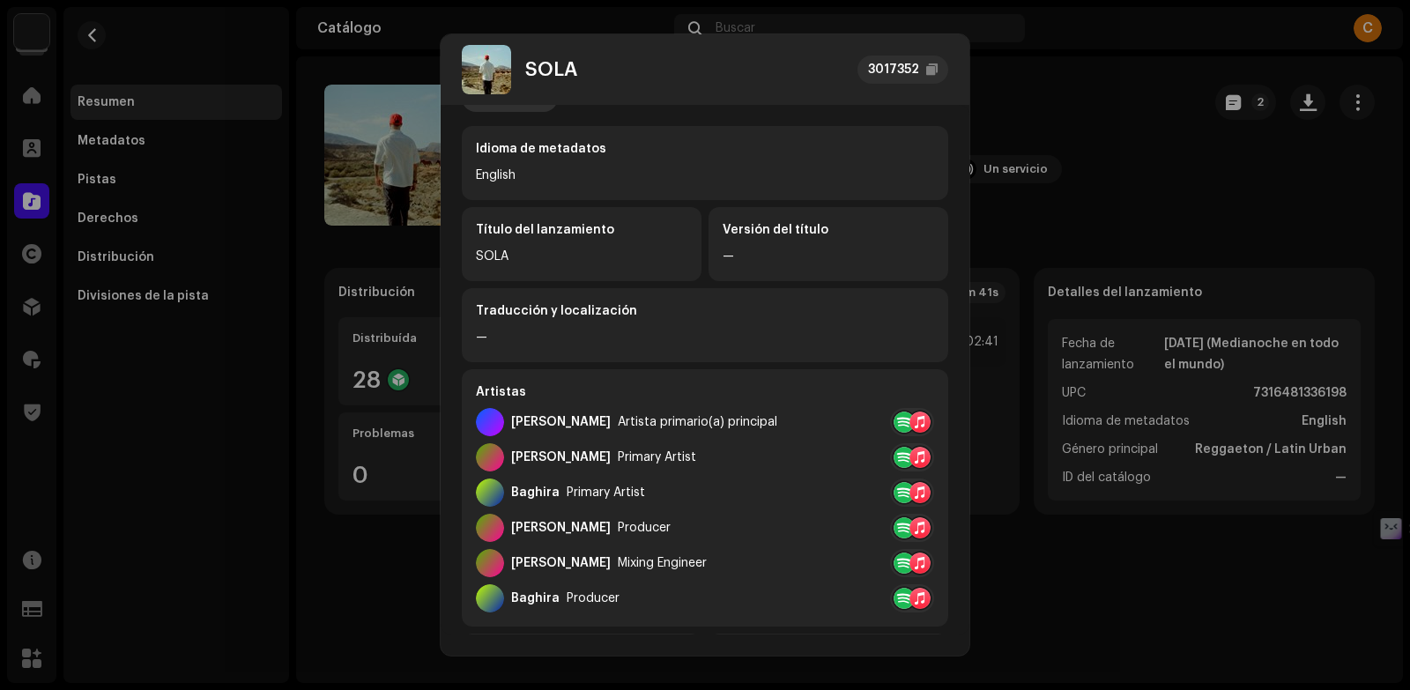
scroll to position [73, 0]
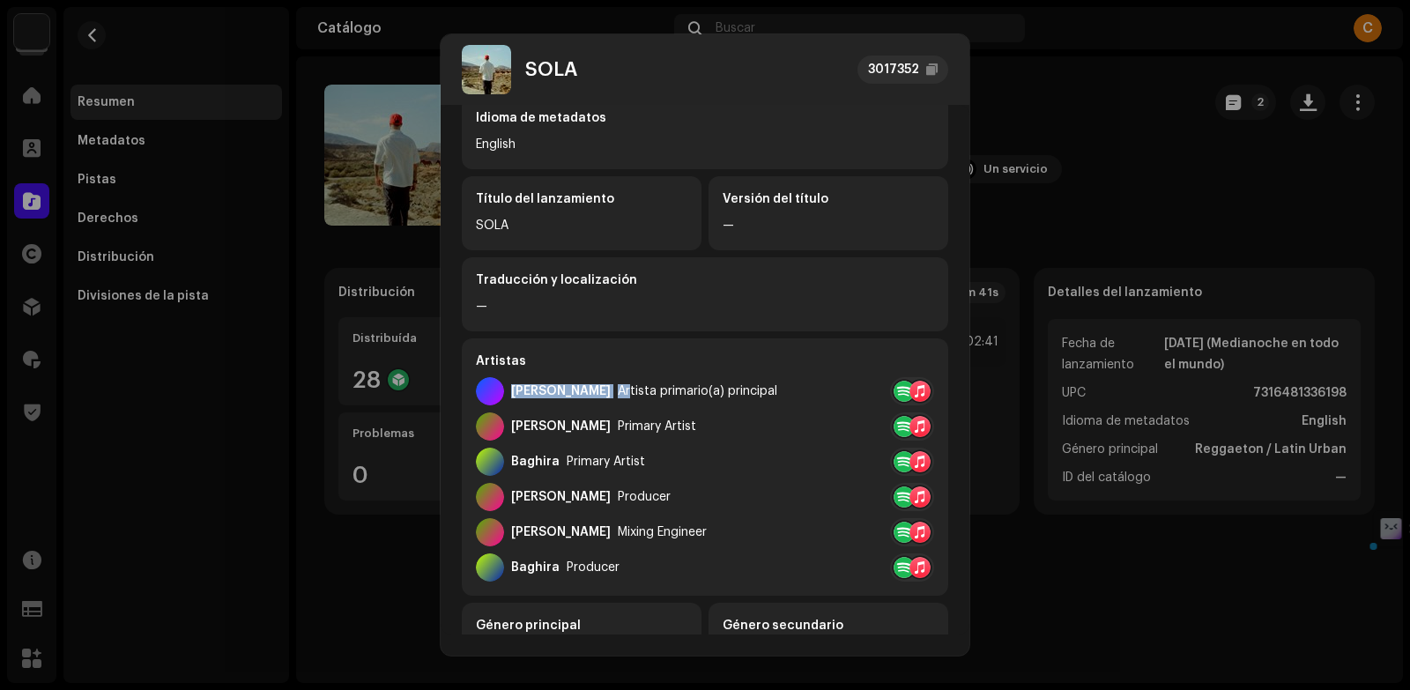
drag, startPoint x: 504, startPoint y: 384, endPoint x: 590, endPoint y: 387, distance: 85.5
click at [590, 387] on div "Keen Levy Artista primario(a) principal" at bounding box center [626, 391] width 301 height 28
click at [1039, 256] on div "SOLA 3017352 Metadatos Distribución Idioma de metadatos English Título del lanz…" at bounding box center [705, 345] width 1410 height 690
click at [133, 162] on div "SOLA 3017352 Metadatos Distribución Idioma de metadatos English Título del lanz…" at bounding box center [705, 345] width 1410 height 690
click at [111, 175] on div "SOLA 3017352 Metadatos Distribución Idioma de metadatos English Título del lanz…" at bounding box center [705, 345] width 1410 height 690
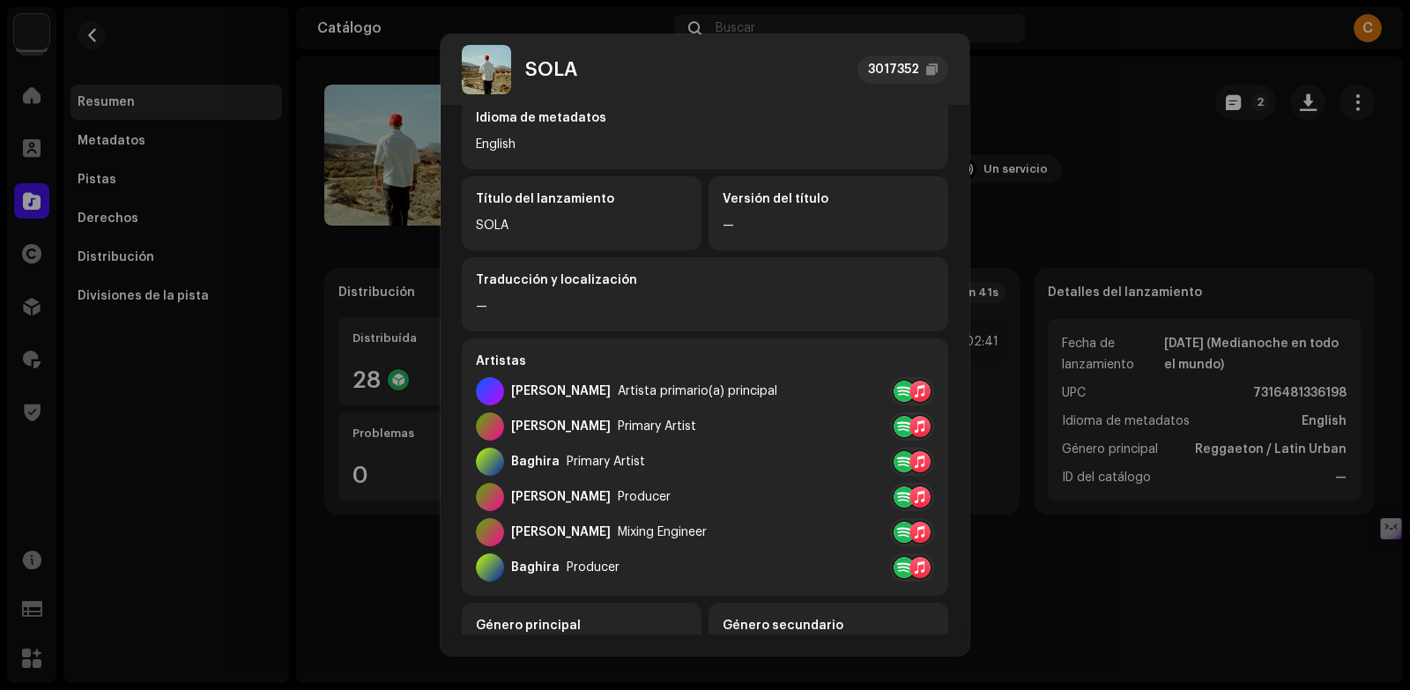
scroll to position [0, 0]
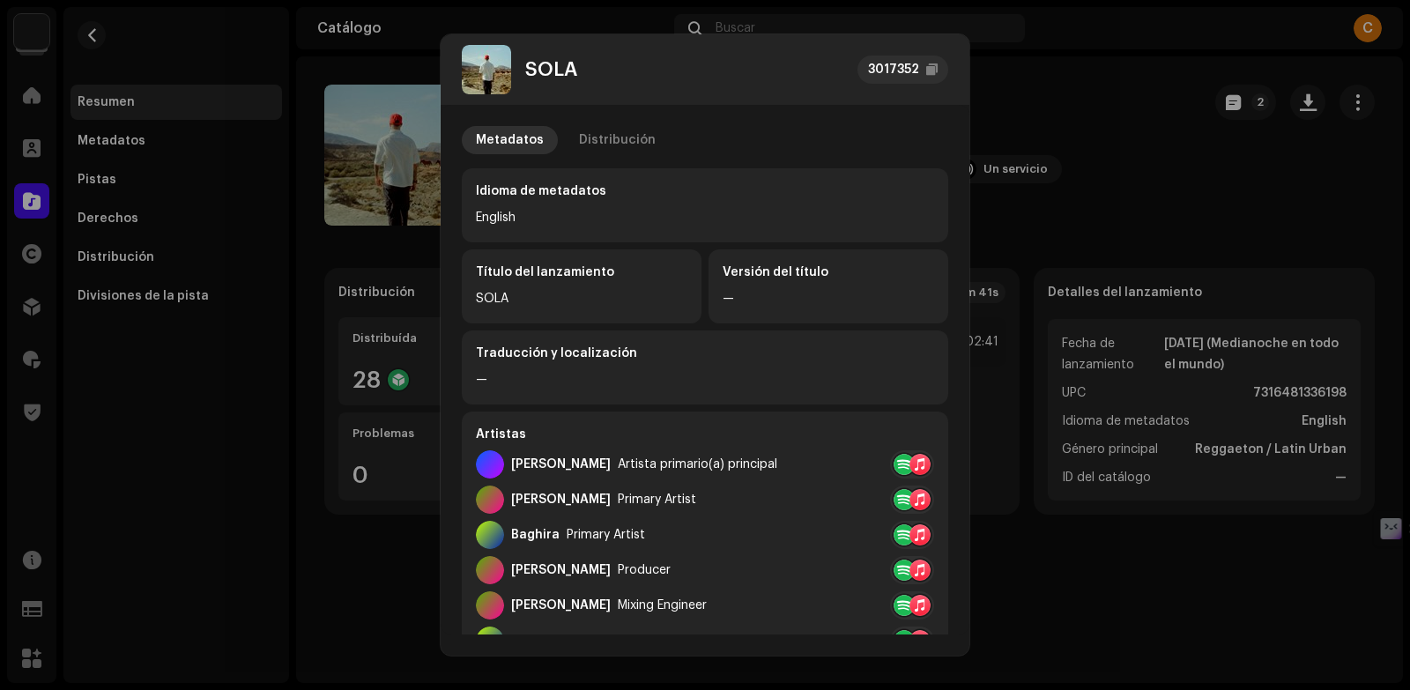
click at [124, 8] on div "SOLA 3017352 Metadatos Distribución Idioma de metadatos English Título del lanz…" at bounding box center [705, 345] width 1410 height 690
click at [135, 26] on div "SOLA 3017352 Metadatos Distribución Idioma de metadatos English Título del lanz…" at bounding box center [705, 345] width 1410 height 690
click at [158, 58] on div "SOLA 3017352 Metadatos Distribución Idioma de metadatos English Título del lanz…" at bounding box center [705, 345] width 1410 height 690
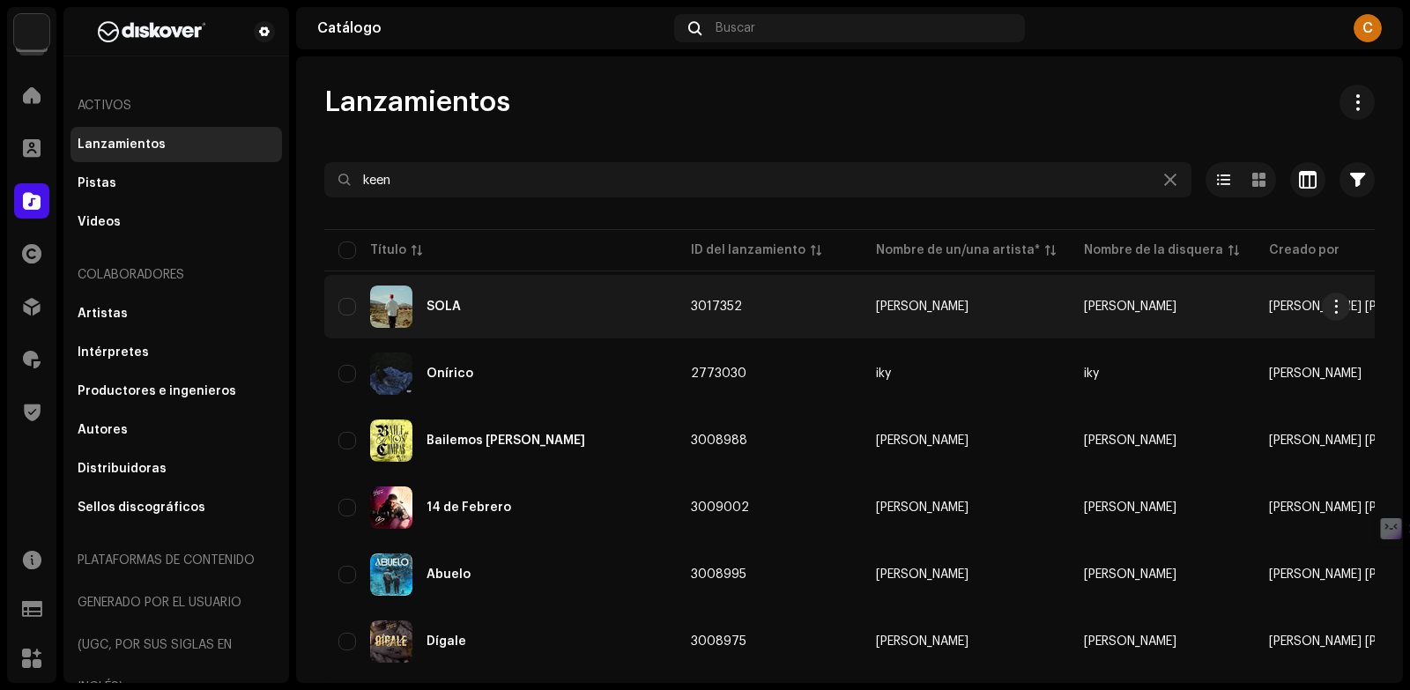
click at [504, 321] on div "SOLA" at bounding box center [500, 307] width 324 height 42
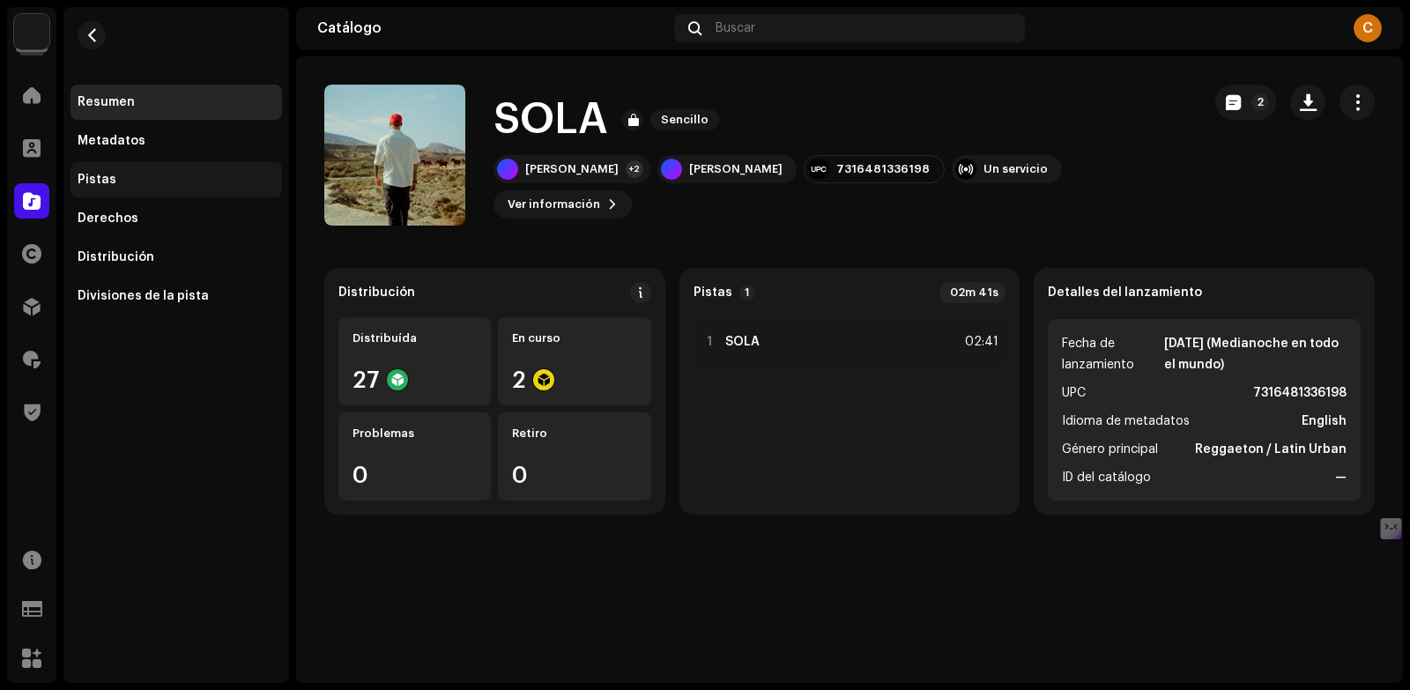
click at [146, 171] on div "Pistas" at bounding box center [177, 179] width 212 height 35
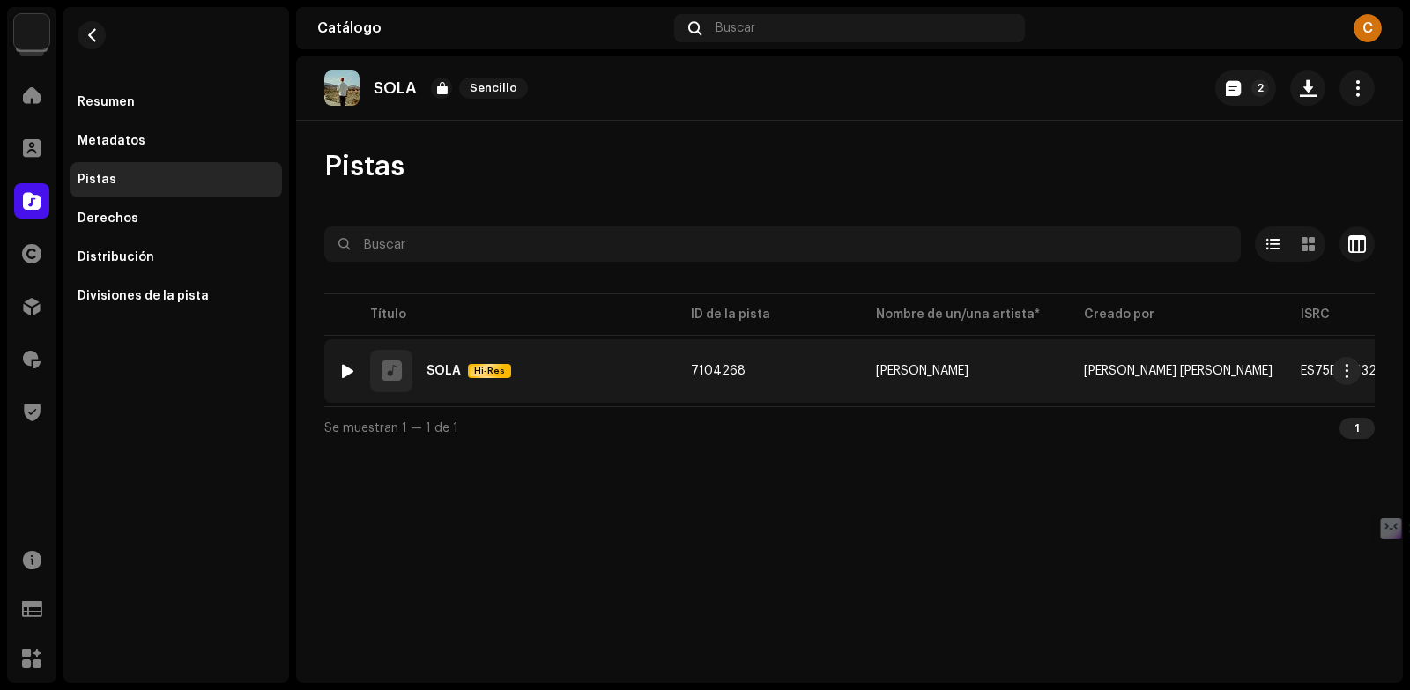
click at [621, 383] on div "1 SOLA Hi-Res" at bounding box center [500, 371] width 324 height 42
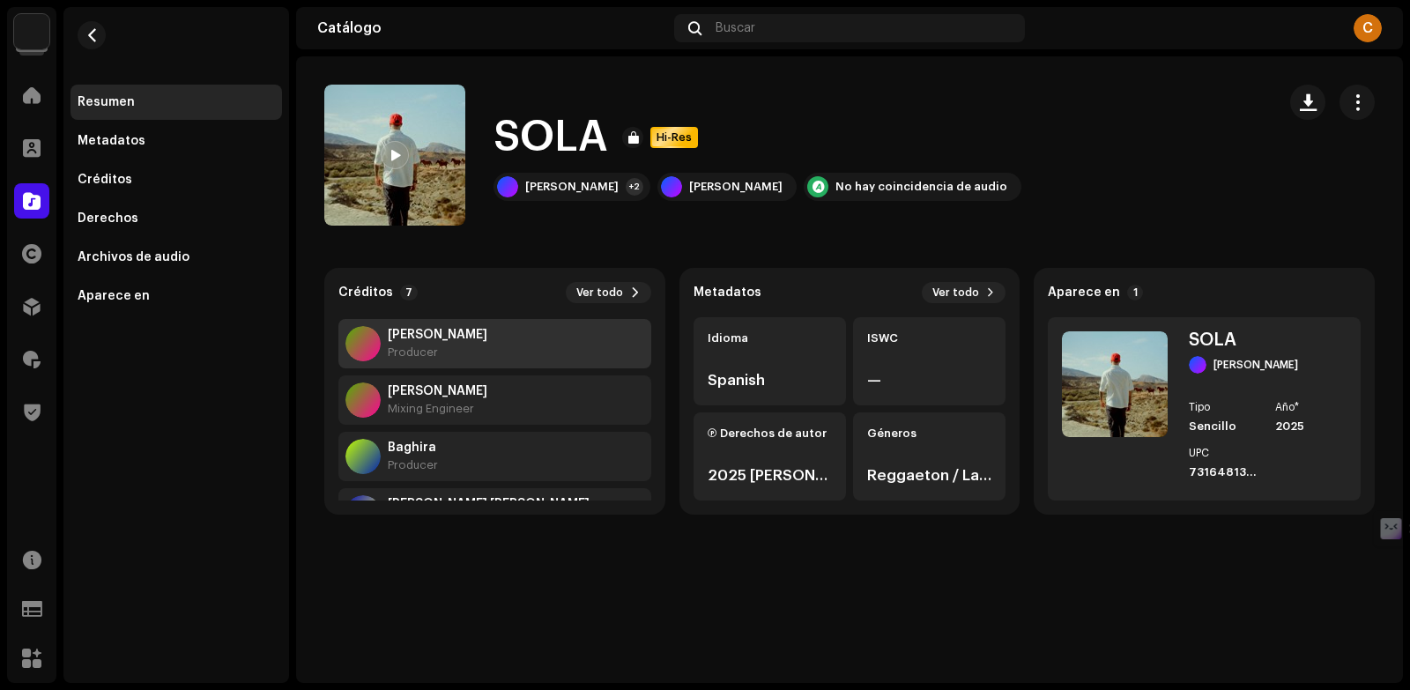
scroll to position [158, 0]
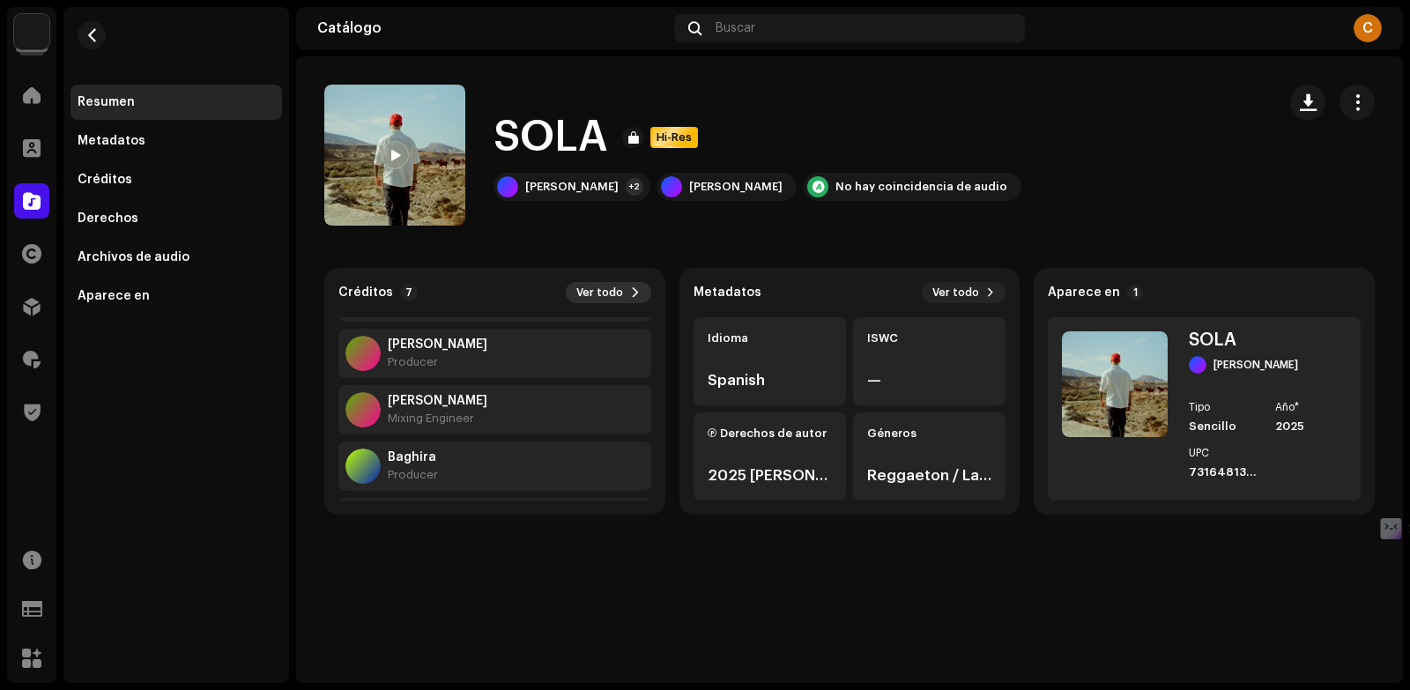
click at [635, 295] on span at bounding box center [635, 293] width 11 height 14
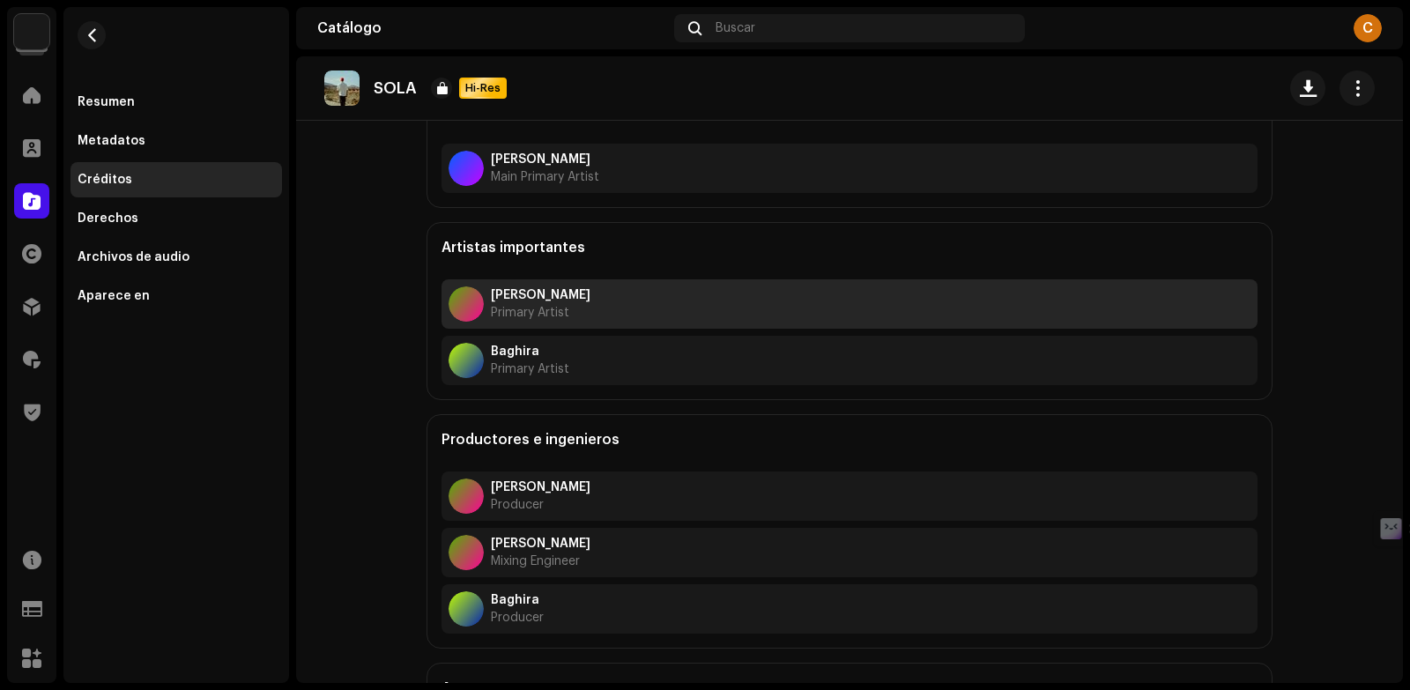
scroll to position [137, 0]
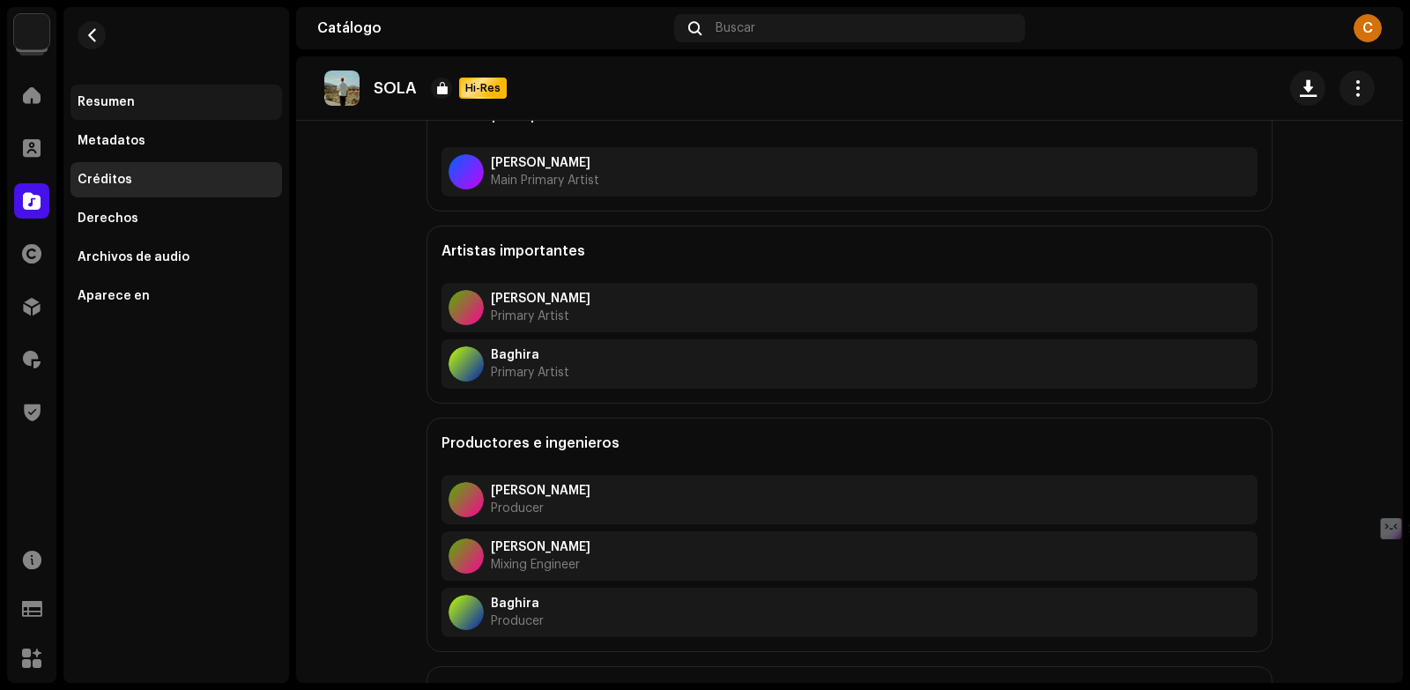
click at [132, 108] on div "Resumen" at bounding box center [176, 102] width 197 height 14
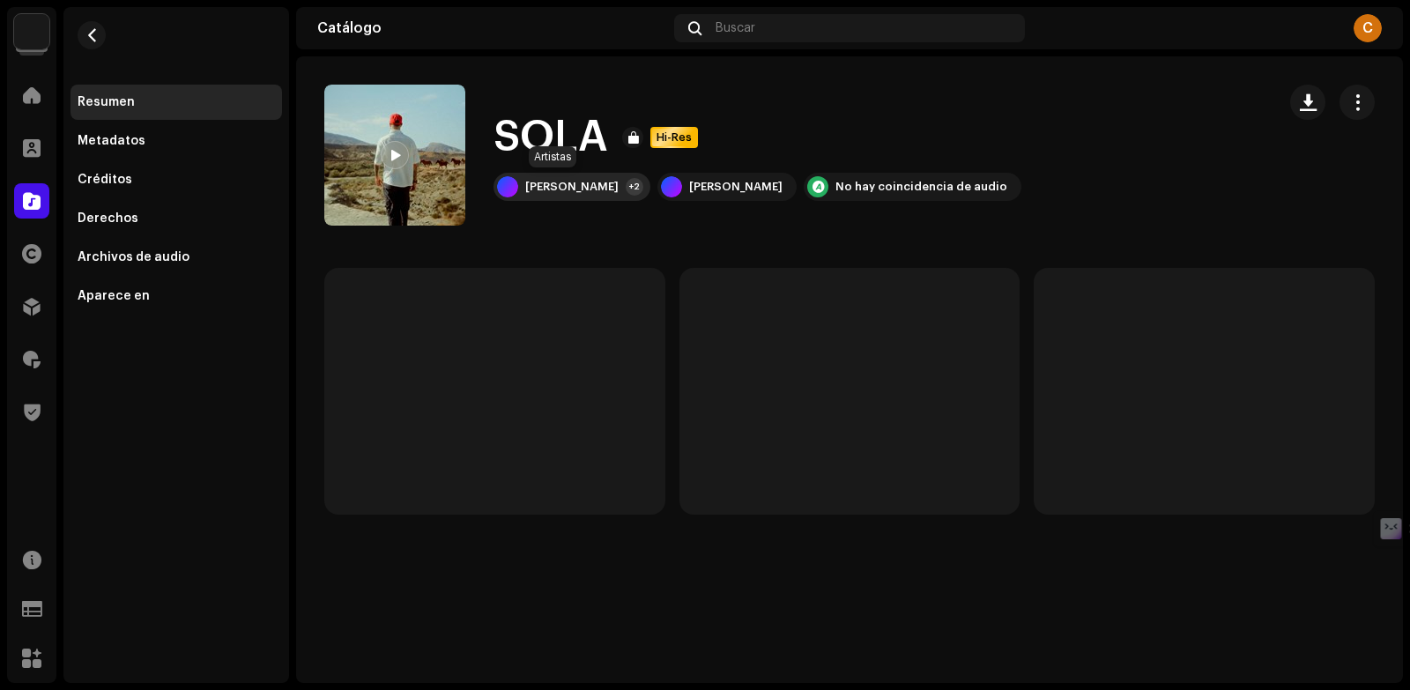
click at [565, 181] on div "[PERSON_NAME]" at bounding box center [571, 187] width 93 height 14
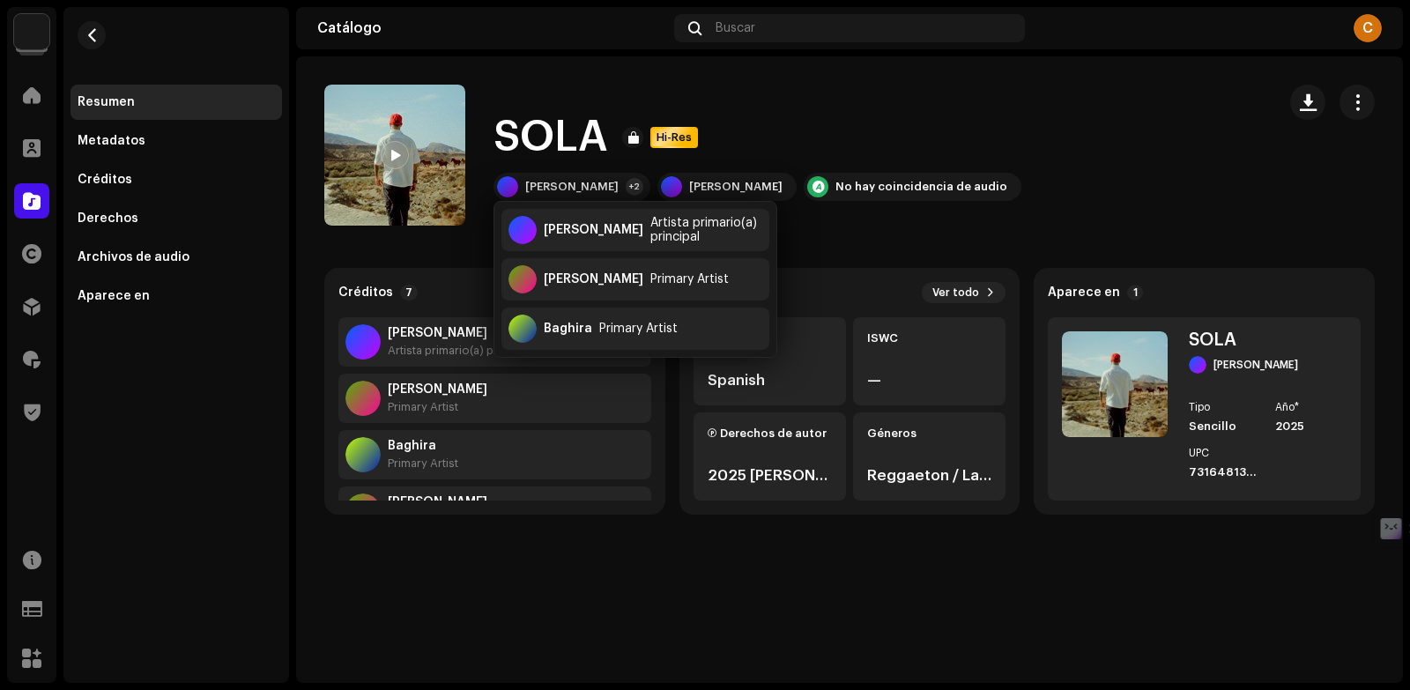
click at [493, 219] on div "SOLA Hi-Res Keen Levy +2 Keen Levy No hay coincidencia de audio" at bounding box center [793, 155] width 938 height 141
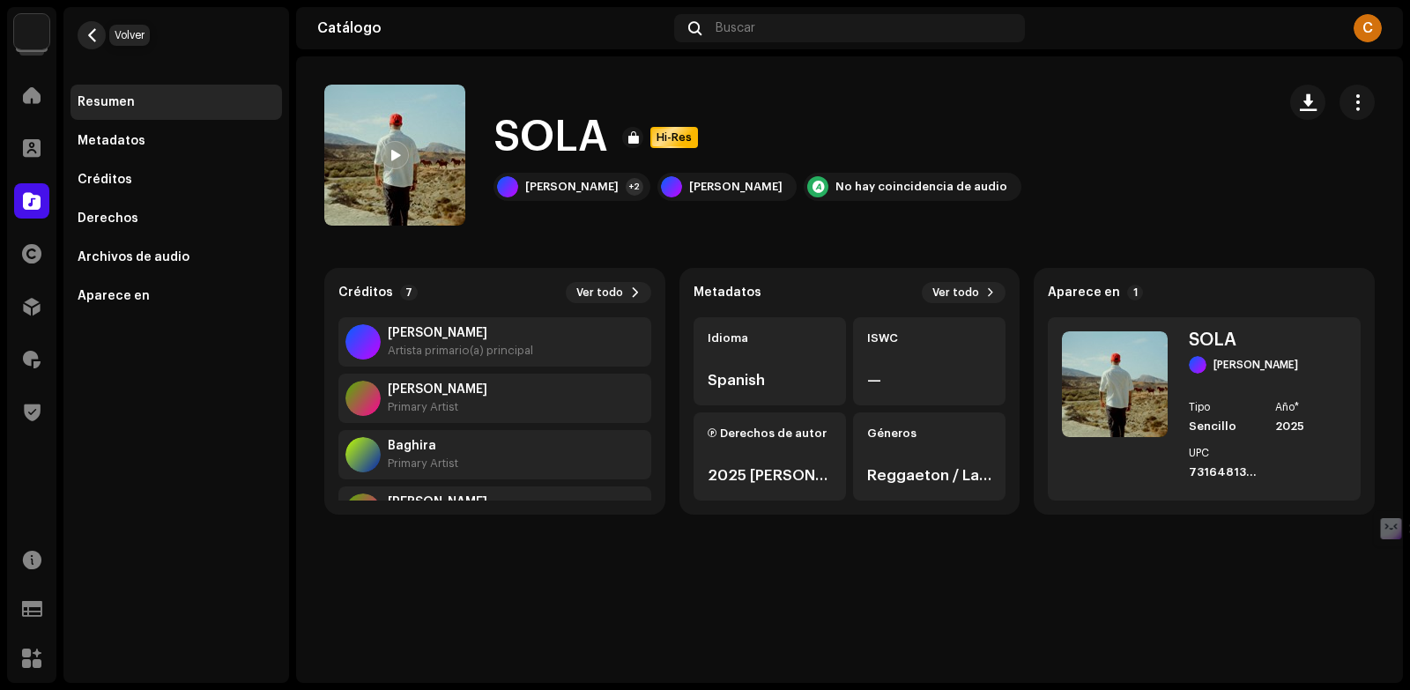
click at [96, 32] on span "button" at bounding box center [92, 35] width 13 height 14
click at [93, 39] on span "button" at bounding box center [92, 35] width 13 height 14
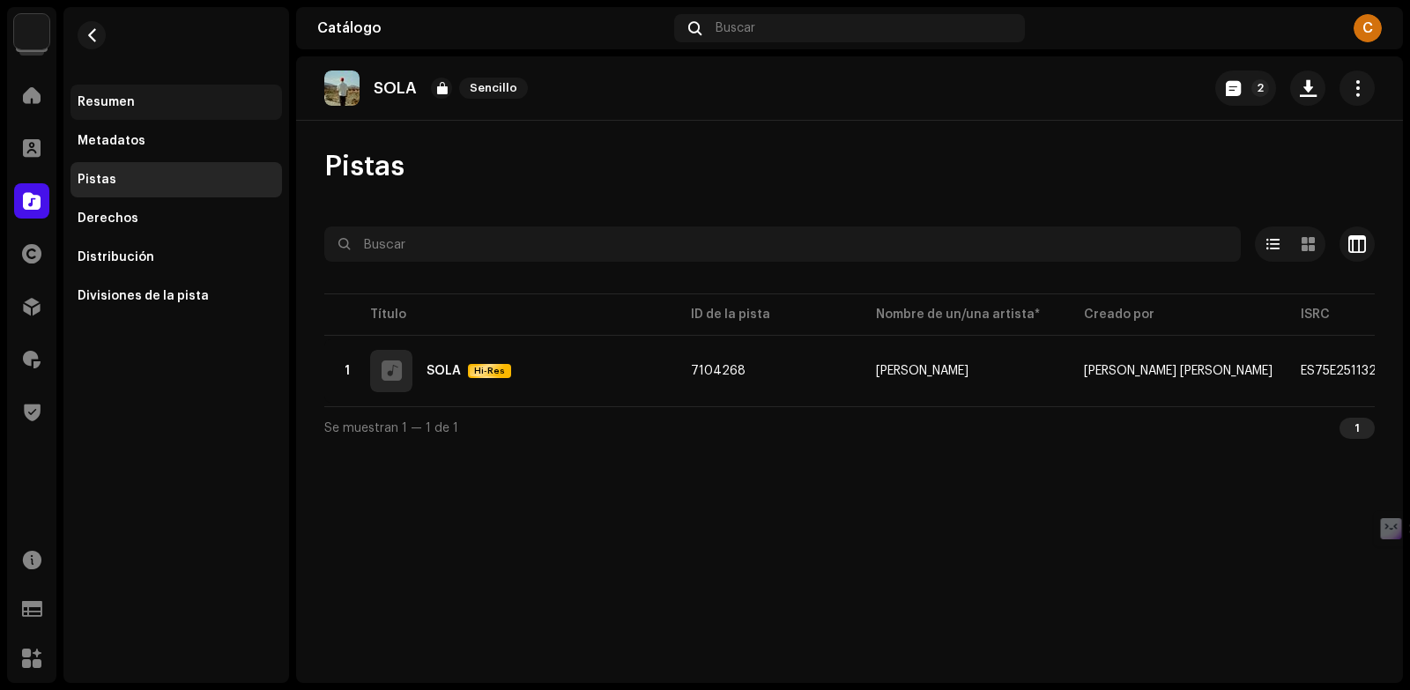
click at [176, 111] on div "Resumen" at bounding box center [177, 102] width 212 height 35
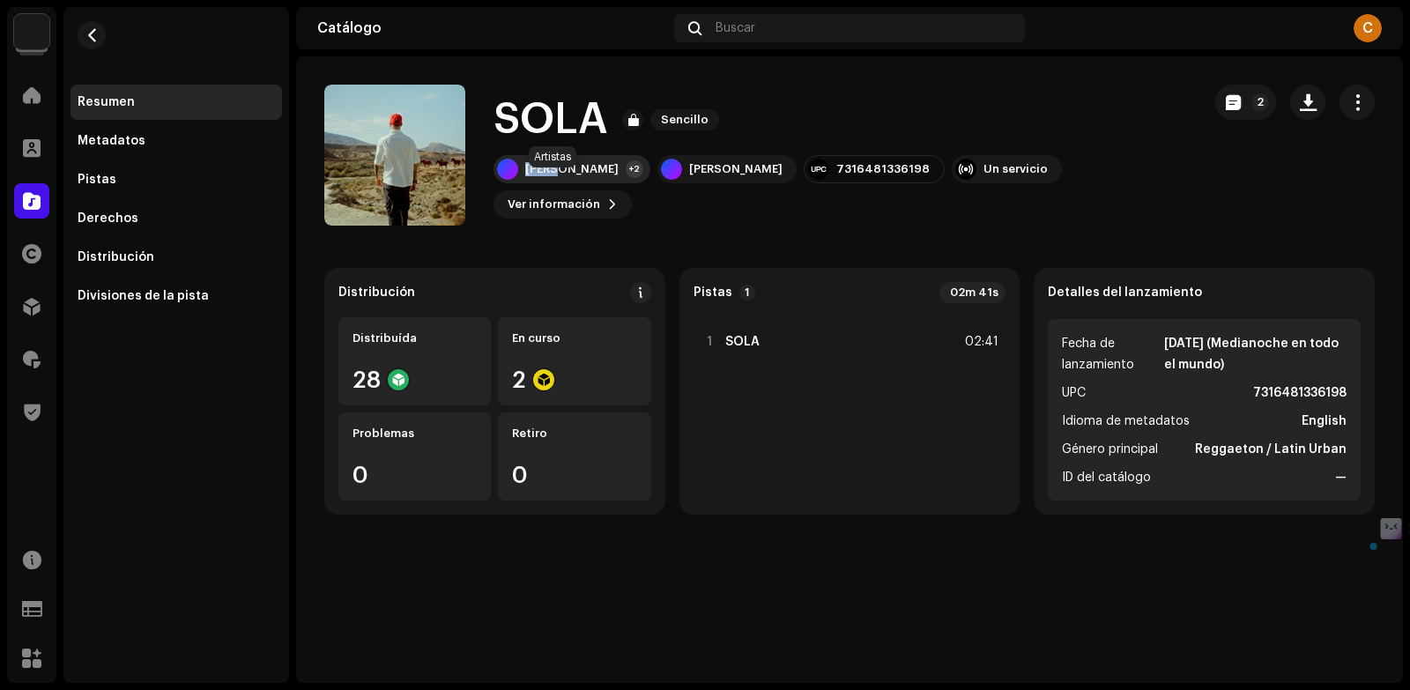
click at [557, 176] on div "[PERSON_NAME]" at bounding box center [571, 169] width 93 height 14
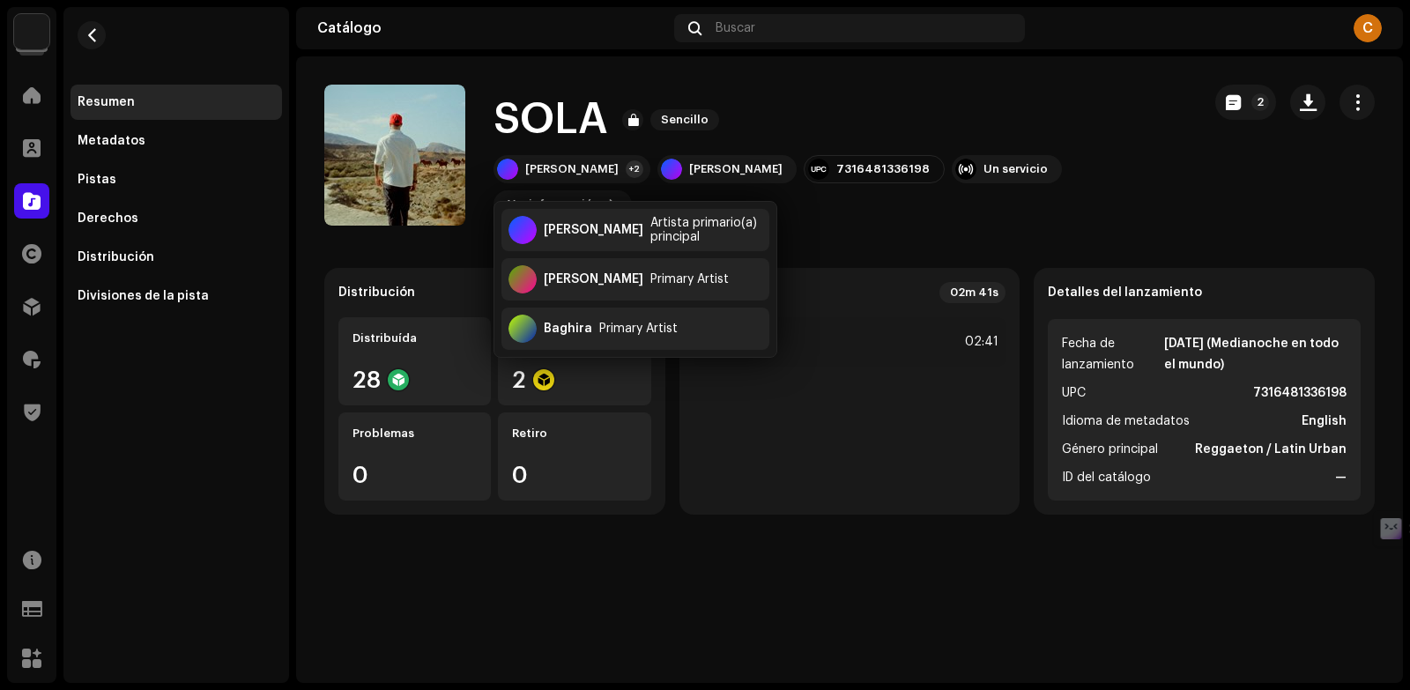
click at [1023, 216] on div "SOLA Sencillo Keen Levy +2 Keen Levy 7316481336198 Un servicio Ver información 2" at bounding box center [755, 155] width 863 height 141
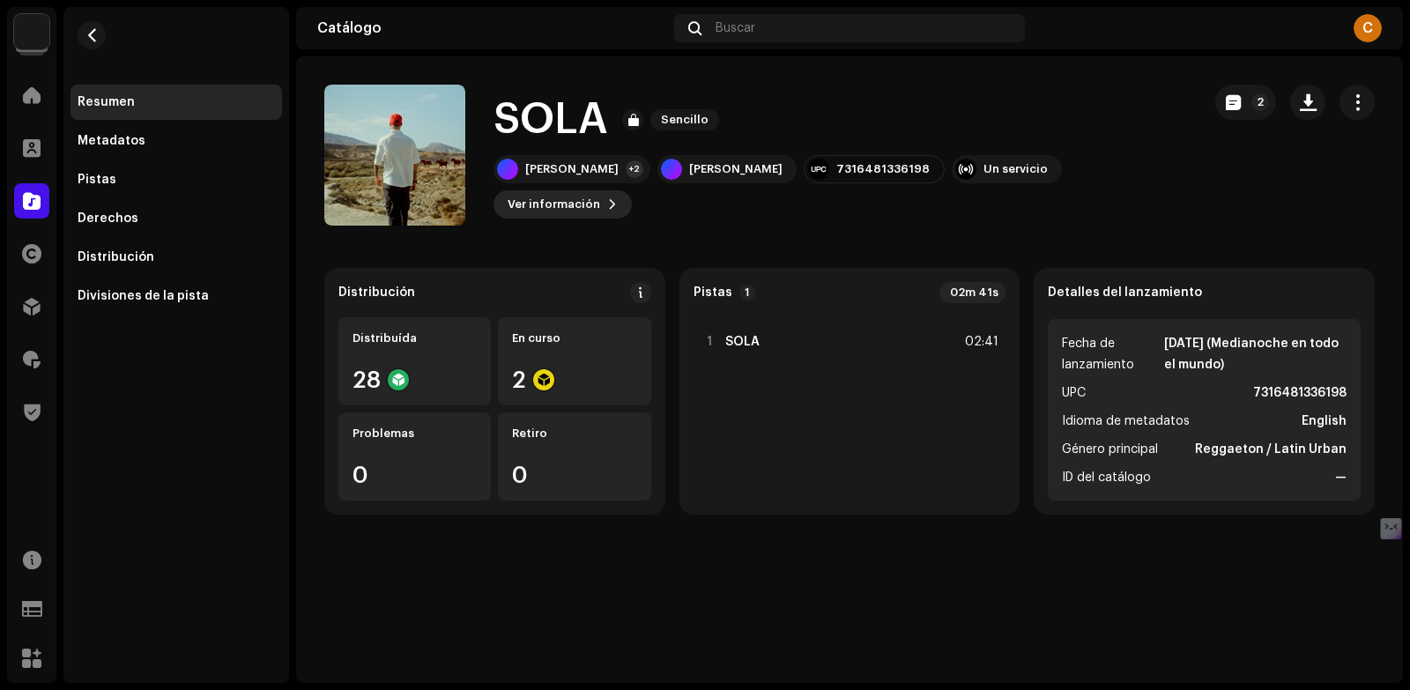
click at [600, 190] on span "Ver información" at bounding box center [554, 204] width 93 height 35
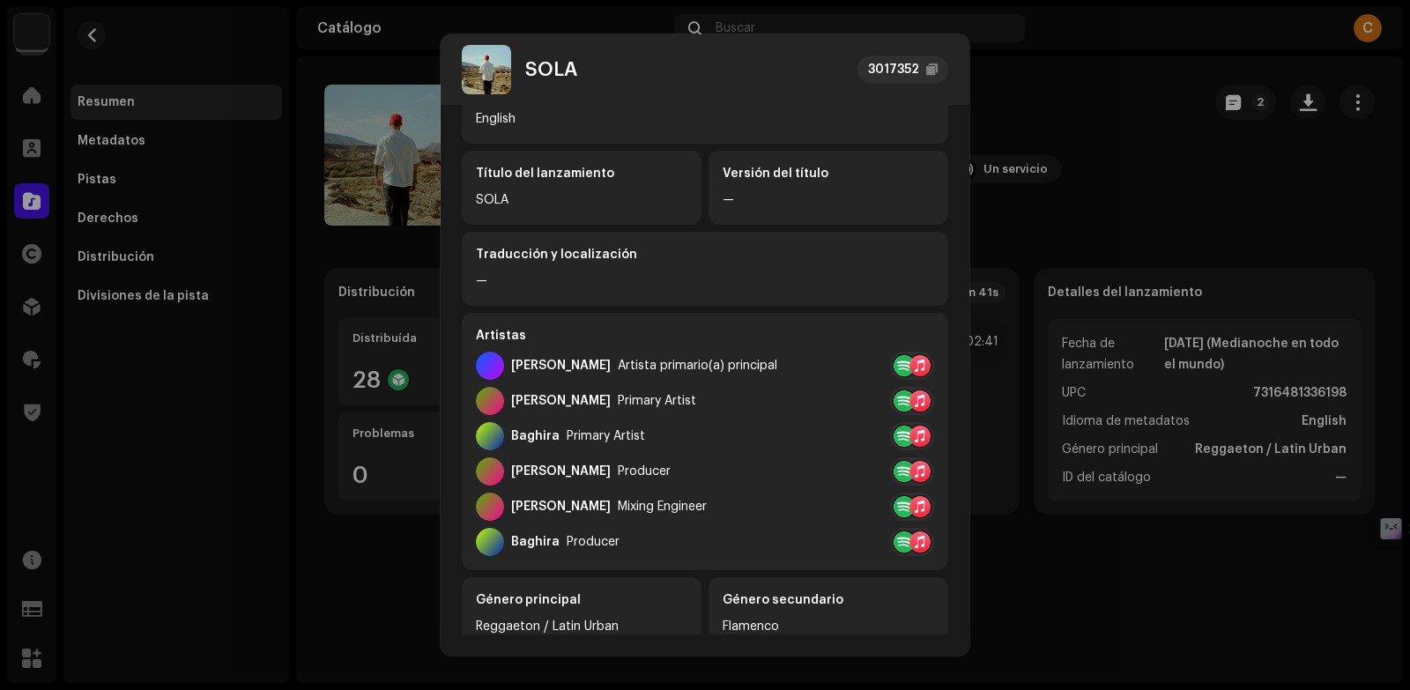
scroll to position [102, 0]
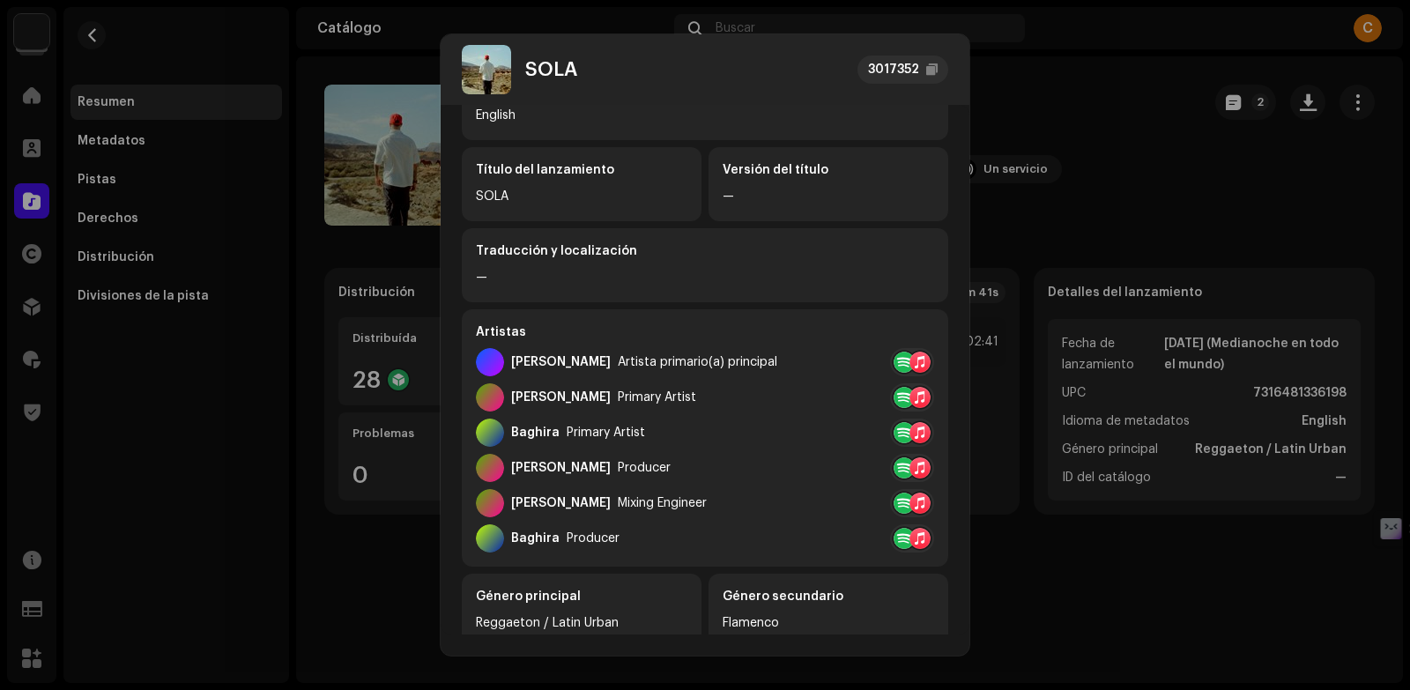
click at [1144, 205] on div "SOLA 3017352 Metadatos Distribución Idioma de metadatos English Título del lanz…" at bounding box center [705, 345] width 1410 height 690
click at [984, 195] on div "SOLA 3017352 Metadatos Distribución Idioma de metadatos English Título del lanz…" at bounding box center [705, 345] width 1410 height 690
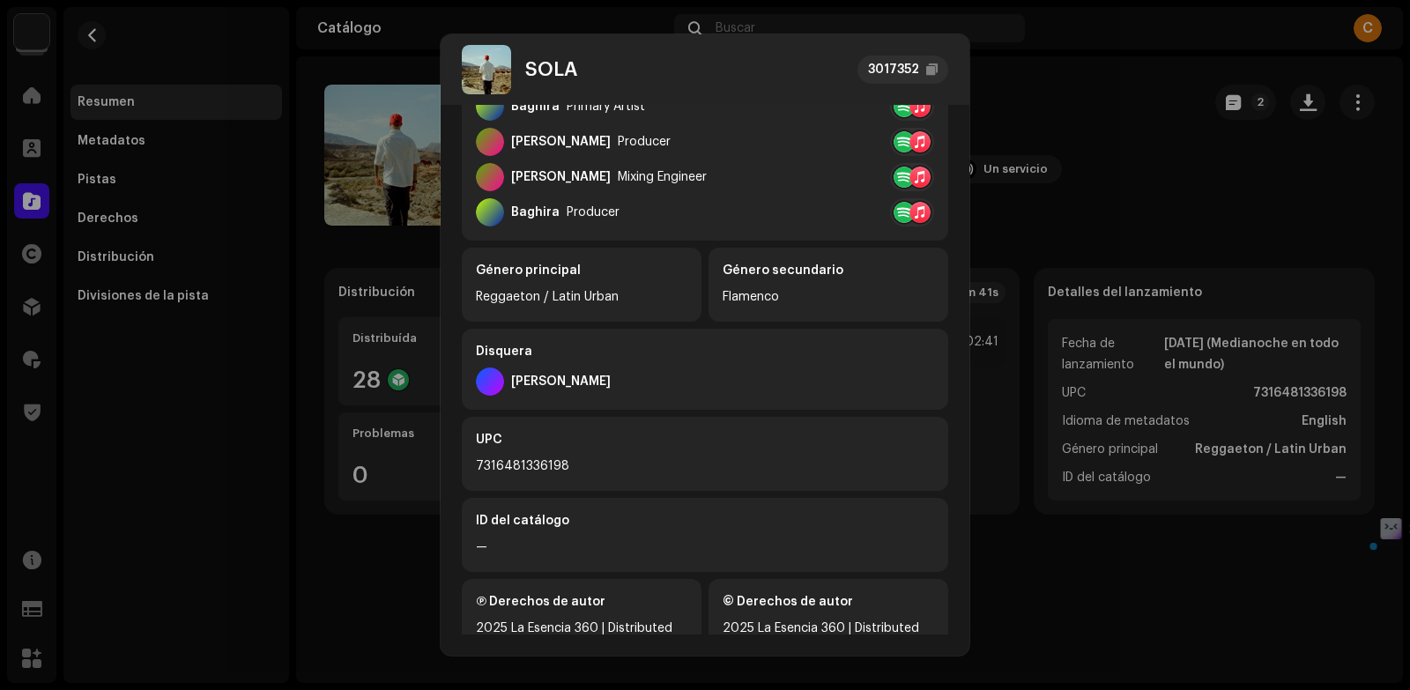
scroll to position [488, 0]
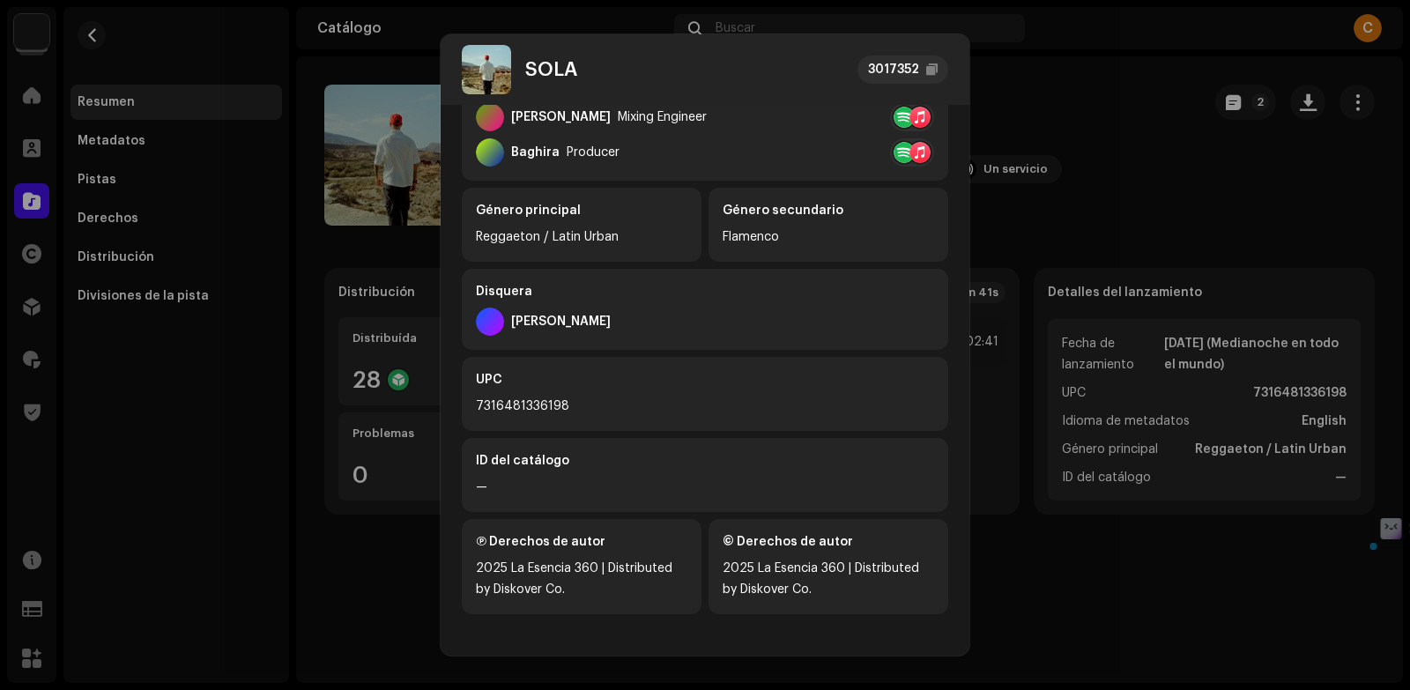
click at [494, 400] on div "7316481336198" at bounding box center [705, 406] width 458 height 21
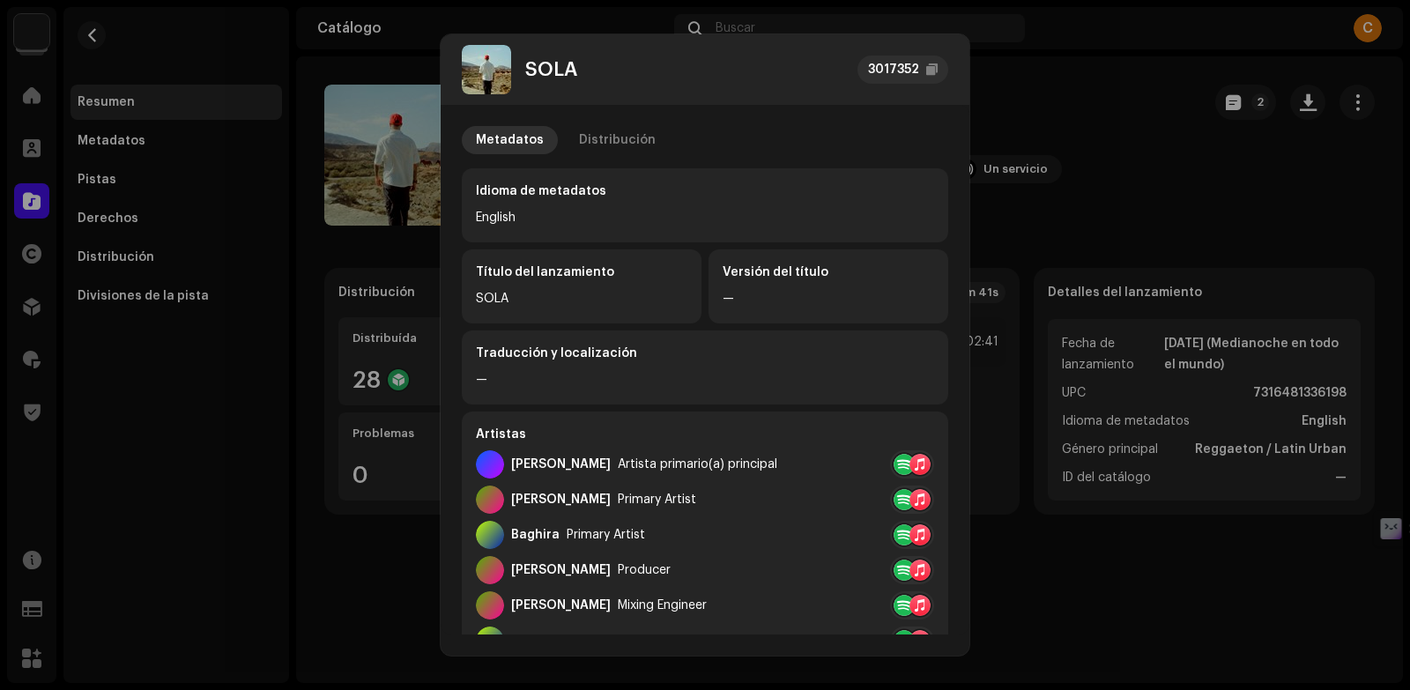
click at [531, 477] on div "Keen Levy Artista primario(a) principal" at bounding box center [626, 464] width 301 height 28
click at [531, 469] on div "[PERSON_NAME]" at bounding box center [561, 464] width 100 height 14
